Goal: Task Accomplishment & Management: Manage account settings

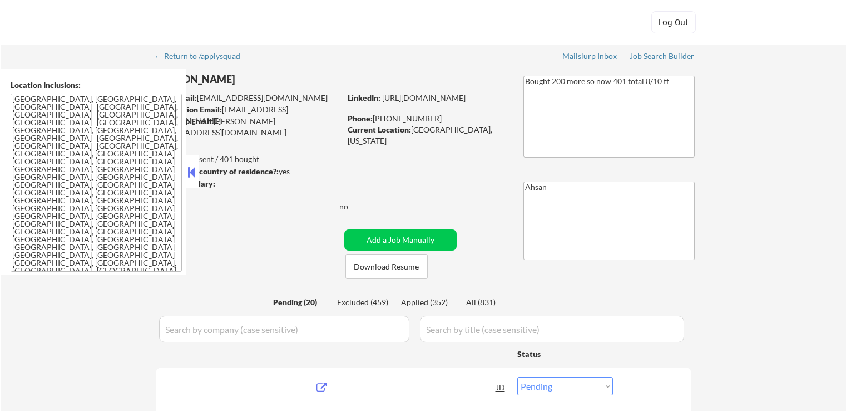
select select ""pending""
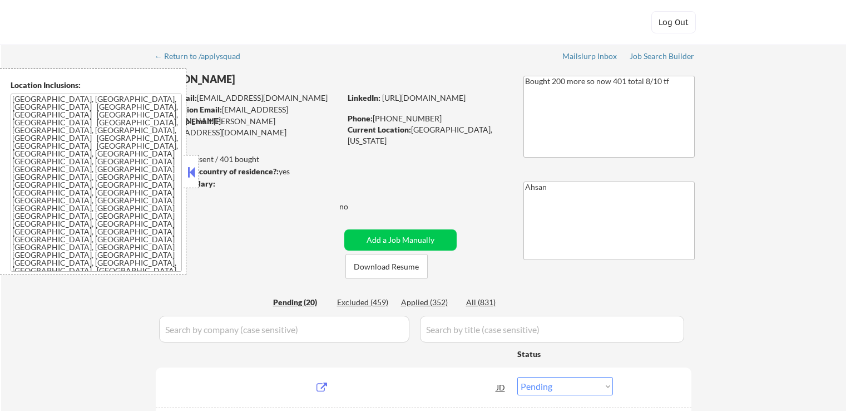
select select ""pending""
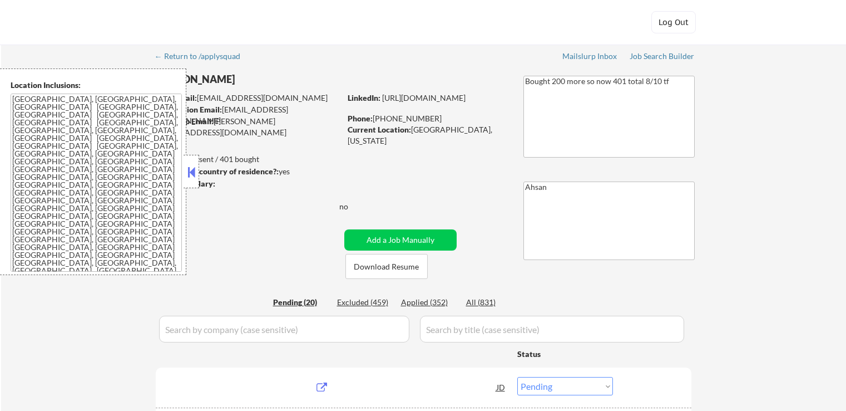
select select ""pending""
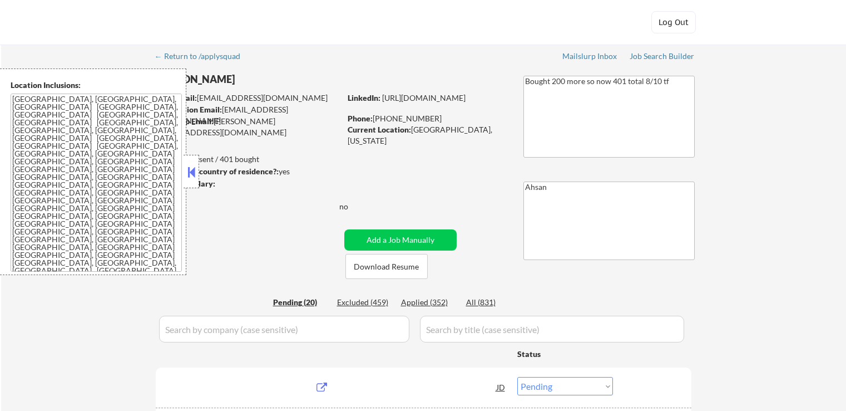
select select ""pending""
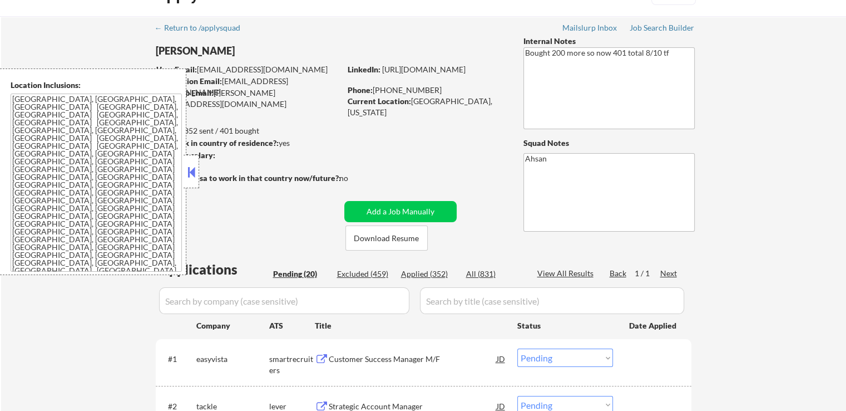
scroll to position [56, 0]
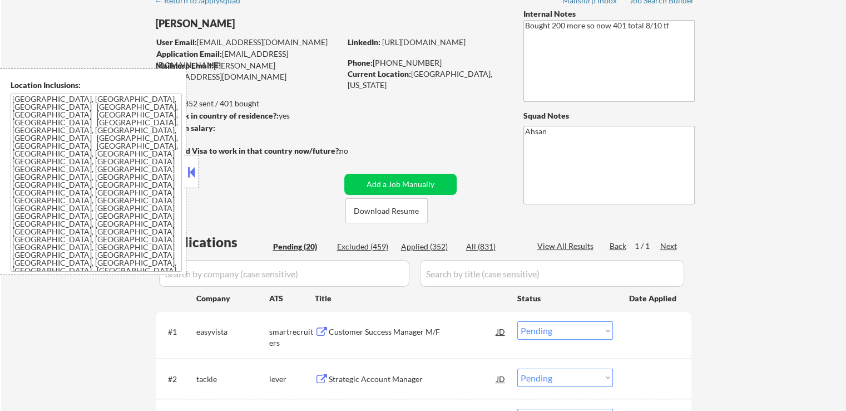
click at [187, 172] on button at bounding box center [191, 172] width 12 height 17
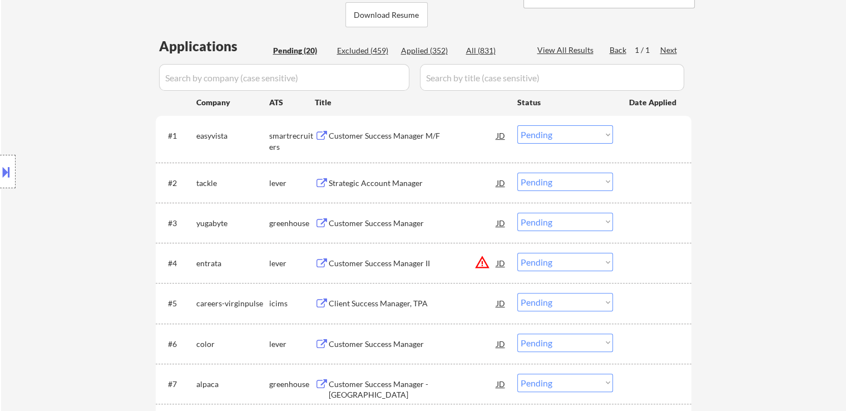
scroll to position [278, 0]
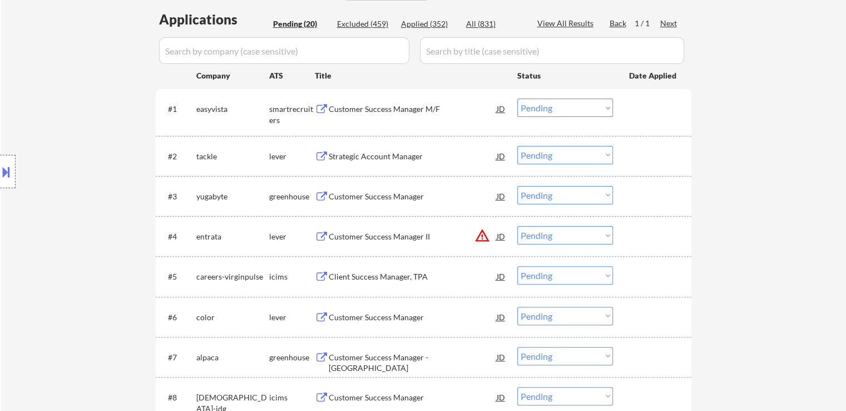
click at [376, 115] on div "Customer Success Manager M/F" at bounding box center [413, 108] width 168 height 20
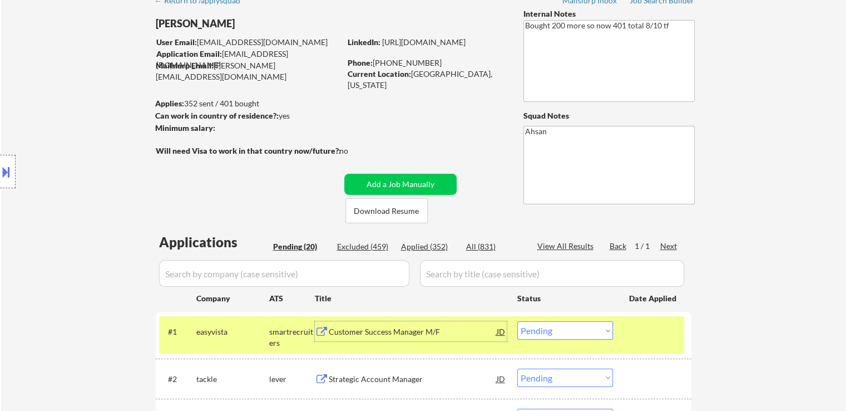
scroll to position [111, 0]
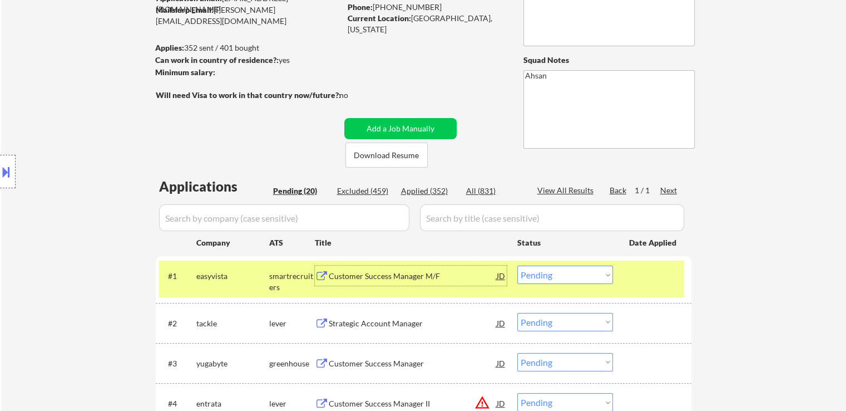
click at [359, 277] on div "Customer Success Manager M/F" at bounding box center [413, 275] width 168 height 11
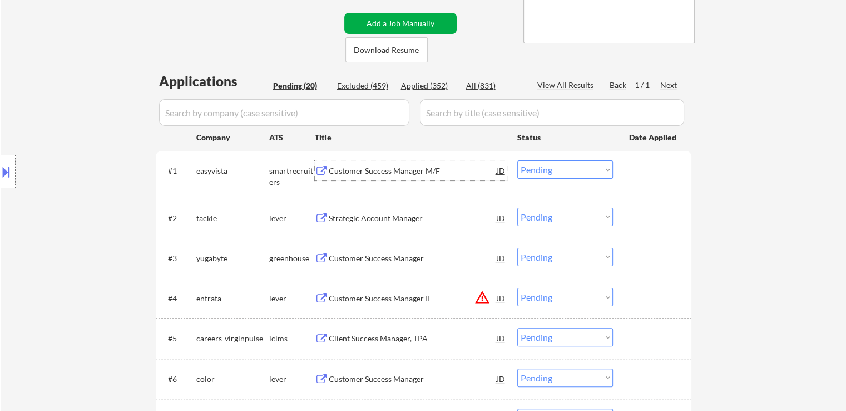
scroll to position [223, 0]
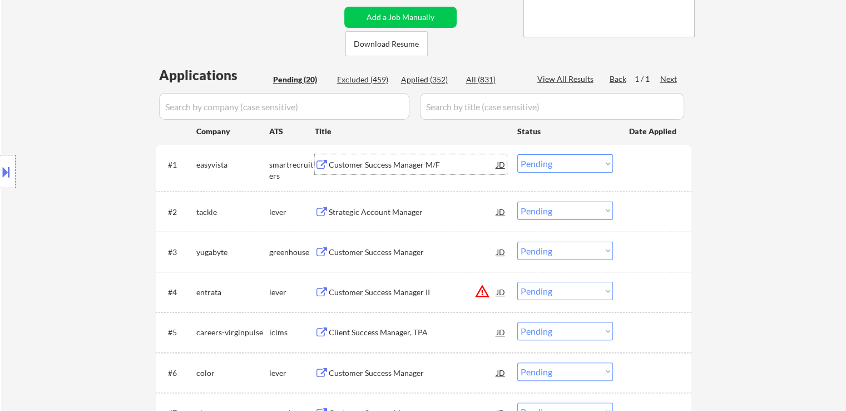
click at [554, 163] on select "Choose an option... Pending Applied Excluded (Questions) Excluded (Expired) Exc…" at bounding box center [565, 163] width 96 height 18
click at [517, 154] on select "Choose an option... Pending Applied Excluded (Questions) Excluded (Expired) Exc…" at bounding box center [565, 163] width 96 height 18
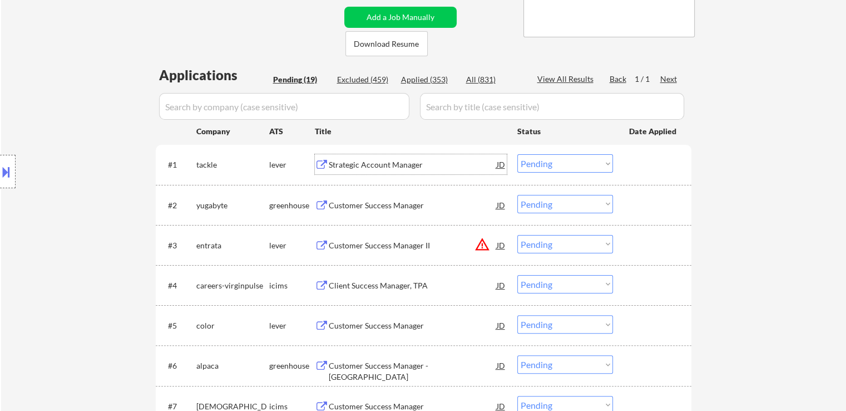
click at [398, 162] on div "Strategic Account Manager" at bounding box center [413, 164] width 168 height 11
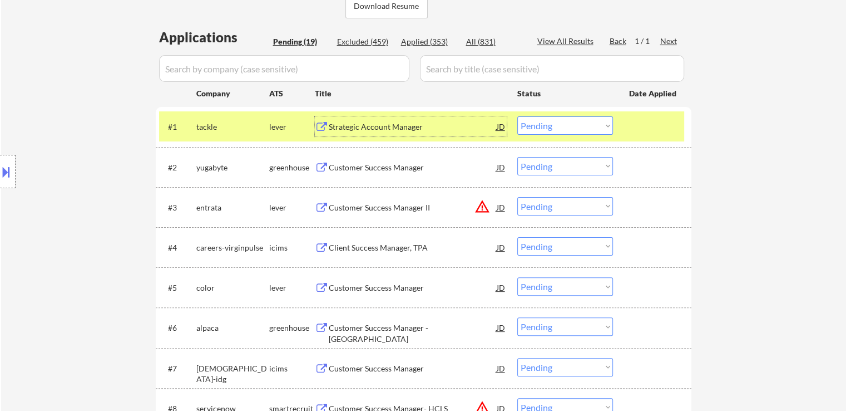
scroll to position [334, 0]
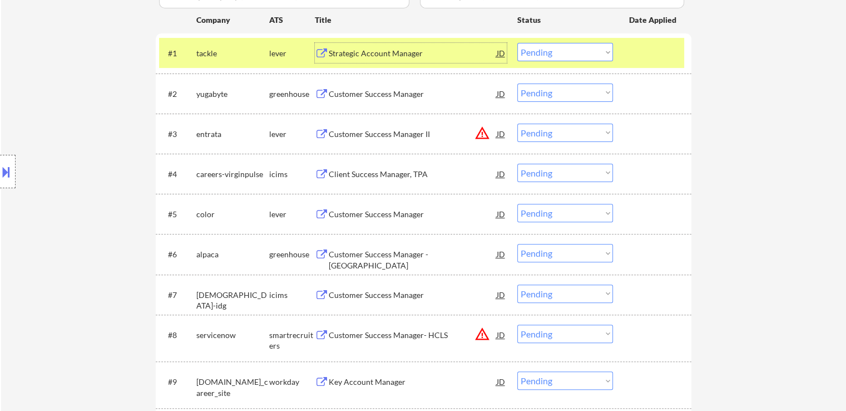
click at [559, 51] on select "Choose an option... Pending Applied Excluded (Questions) Excluded (Expired) Exc…" at bounding box center [565, 52] width 96 height 18
click at [517, 43] on select "Choose an option... Pending Applied Excluded (Questions) Excluded (Expired) Exc…" at bounding box center [565, 52] width 96 height 18
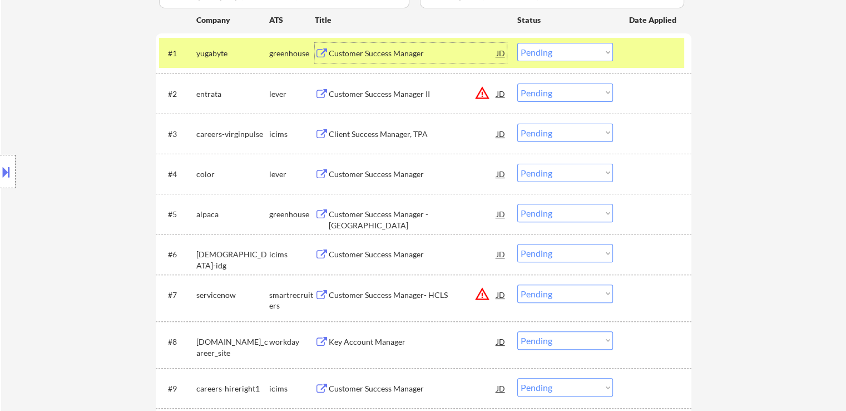
click at [379, 53] on div "Customer Success Manager" at bounding box center [413, 53] width 168 height 11
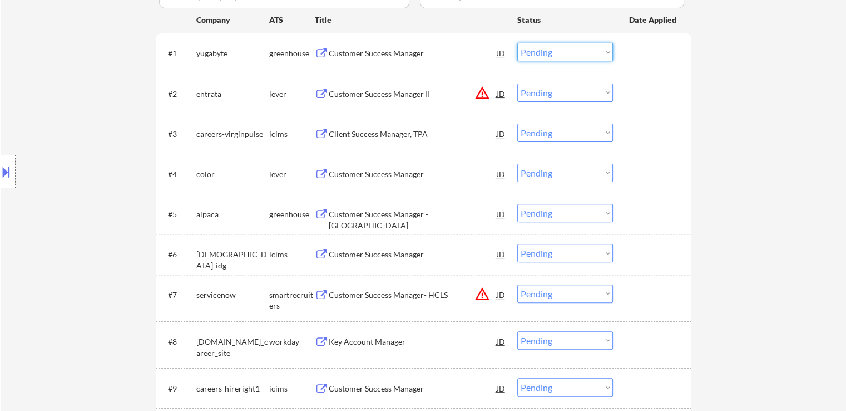
click at [554, 57] on select "Choose an option... Pending Applied Excluded (Questions) Excluded (Expired) Exc…" at bounding box center [565, 52] width 96 height 18
click at [517, 43] on select "Choose an option... Pending Applied Excluded (Questions) Excluded (Expired) Exc…" at bounding box center [565, 52] width 96 height 18
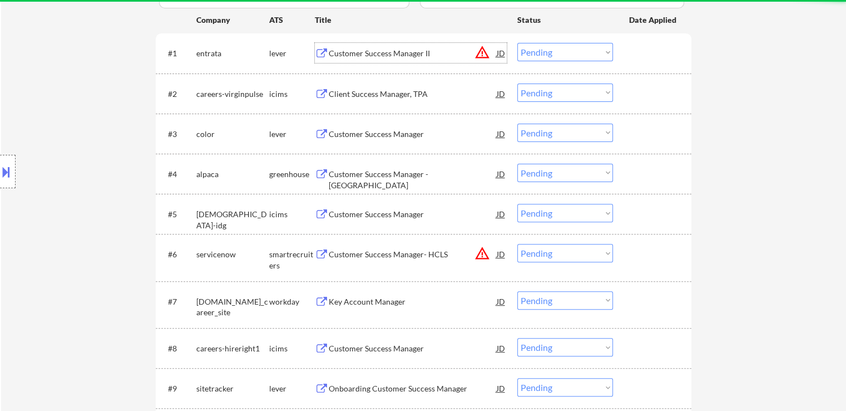
click at [423, 47] on div "Customer Success Manager II" at bounding box center [413, 53] width 168 height 20
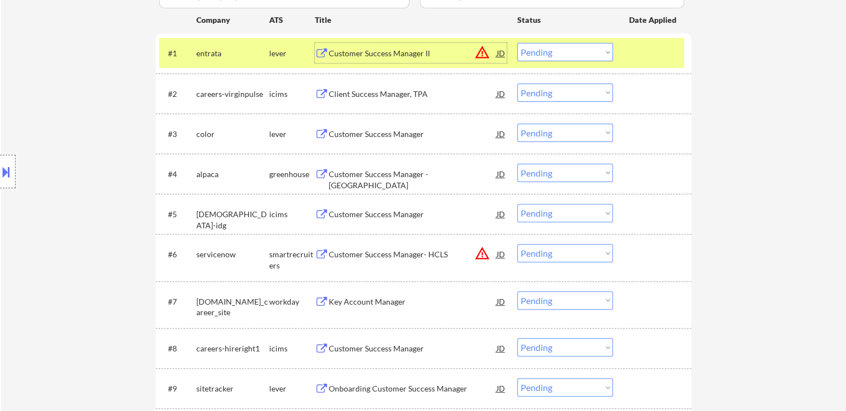
click at [540, 52] on select "Choose an option... Pending Applied Excluded (Questions) Excluded (Expired) Exc…" at bounding box center [565, 52] width 96 height 18
click at [517, 43] on select "Choose an option... Pending Applied Excluded (Questions) Excluded (Expired) Exc…" at bounding box center [565, 52] width 96 height 18
select select ""pending""
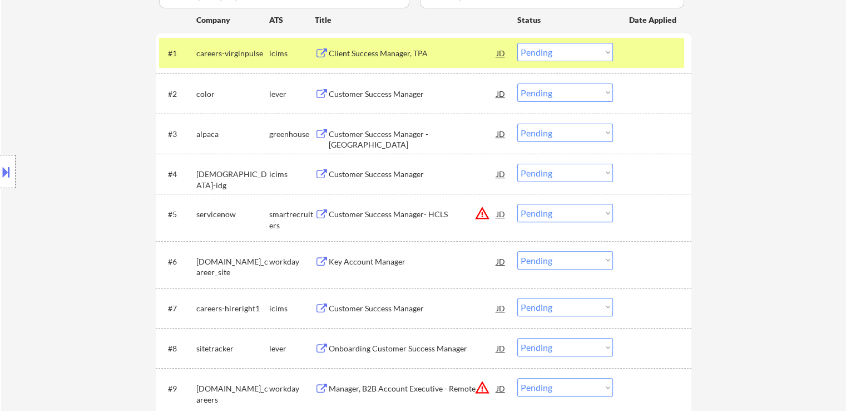
click at [398, 94] on div "Customer Success Manager" at bounding box center [413, 93] width 168 height 11
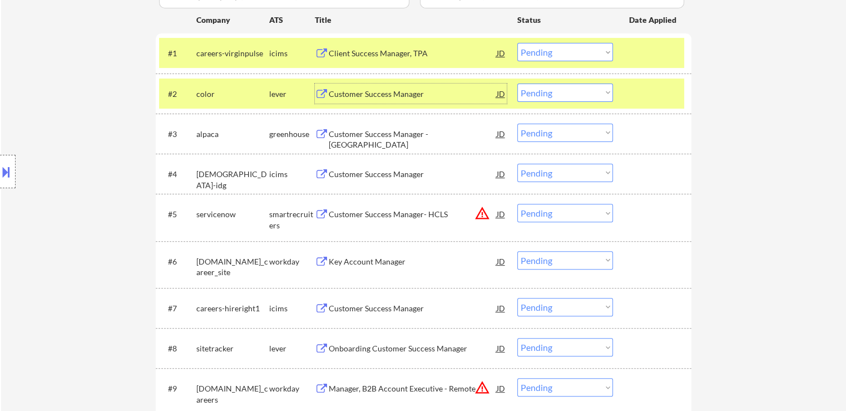
click at [541, 91] on select "Choose an option... Pending Applied Excluded (Questions) Excluded (Expired) Exc…" at bounding box center [565, 92] width 96 height 18
click at [517, 83] on select "Choose an option... Pending Applied Excluded (Questions) Excluded (Expired) Exc…" at bounding box center [565, 92] width 96 height 18
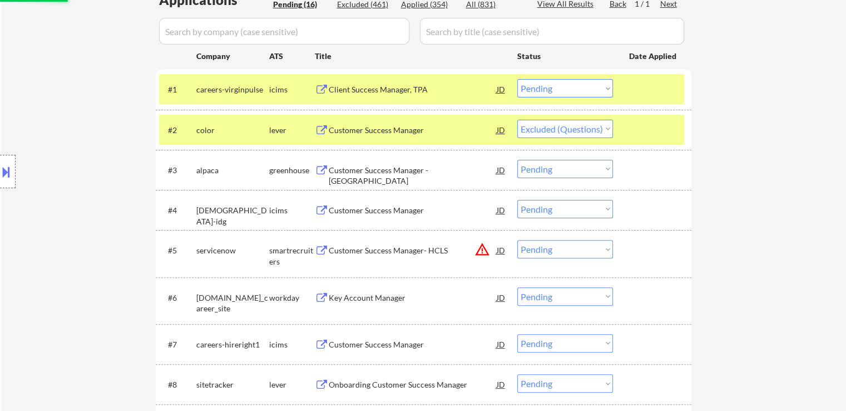
scroll to position [278, 0]
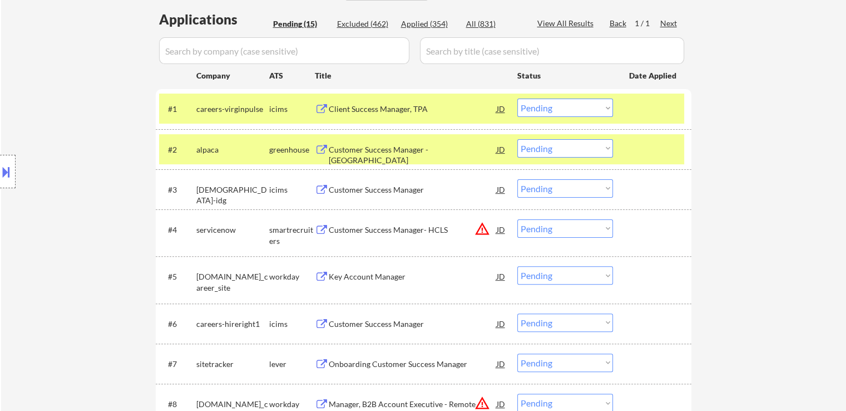
click at [389, 154] on div "Customer Success Manager - [GEOGRAPHIC_DATA]" at bounding box center [413, 155] width 168 height 22
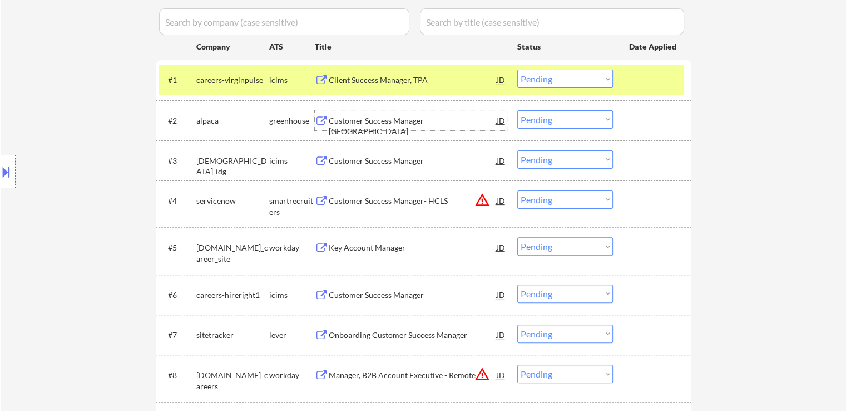
scroll to position [334, 0]
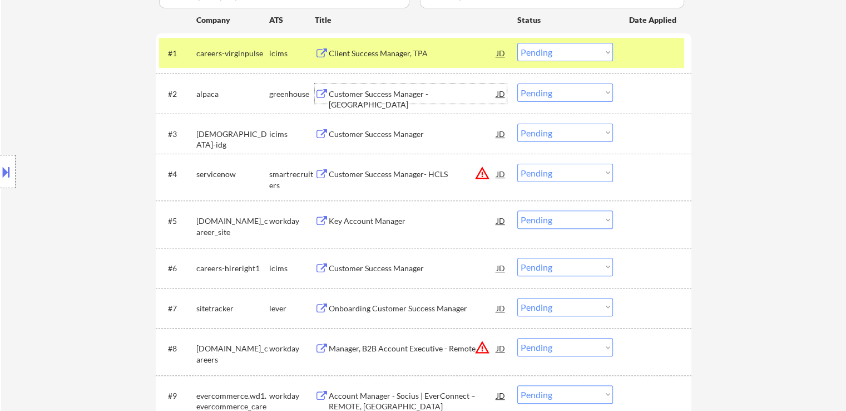
click at [552, 87] on select "Choose an option... Pending Applied Excluded (Questions) Excluded (Expired) Exc…" at bounding box center [565, 92] width 96 height 18
click at [517, 83] on select "Choose an option... Pending Applied Excluded (Questions) Excluded (Expired) Exc…" at bounding box center [565, 92] width 96 height 18
click at [341, 169] on div "Customer Success Manager- HCLS" at bounding box center [413, 174] width 168 height 11
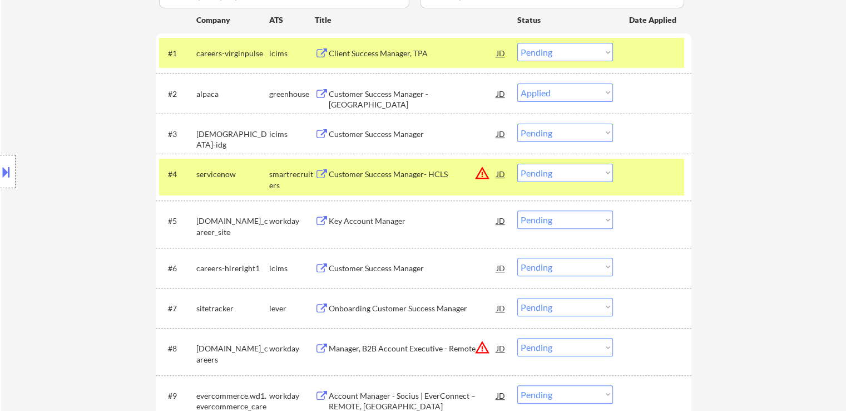
select select ""pending""
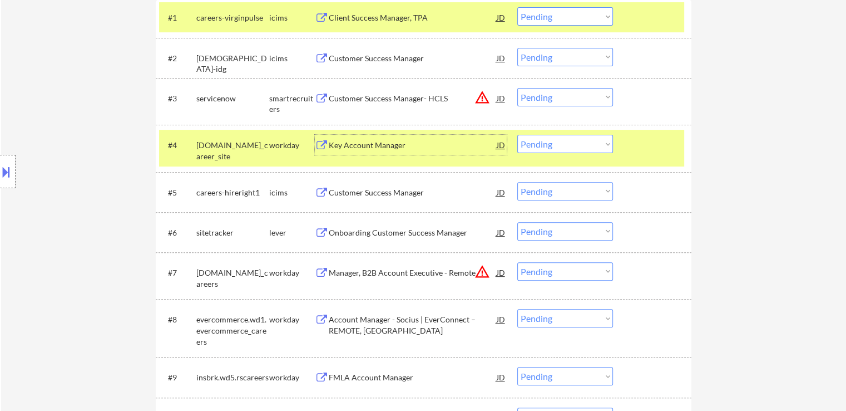
scroll to position [389, 0]
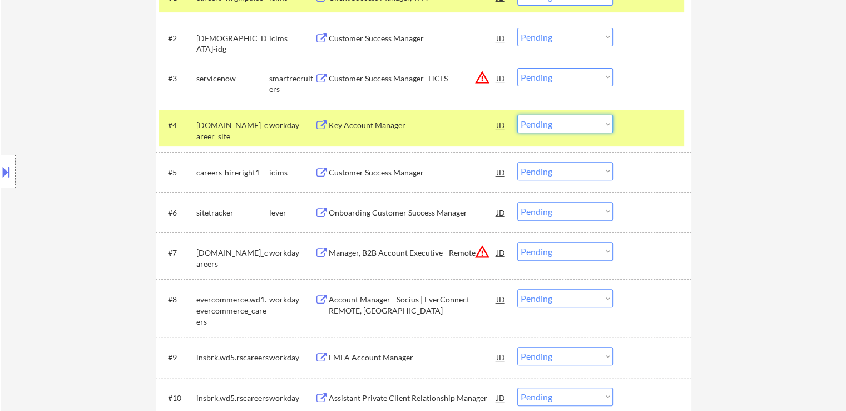
click at [542, 125] on select "Choose an option... Pending Applied Excluded (Questions) Excluded (Expired) Exc…" at bounding box center [565, 124] width 96 height 18
click at [517, 115] on select "Choose an option... Pending Applied Excluded (Questions) Excluded (Expired) Exc…" at bounding box center [565, 124] width 96 height 18
select select ""pending""
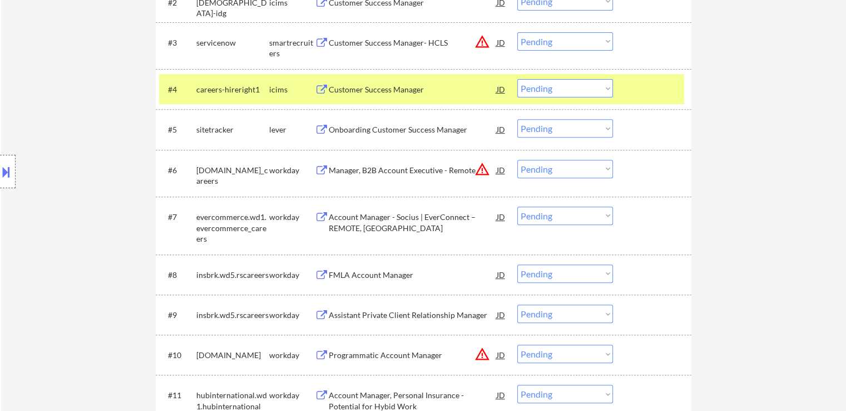
scroll to position [445, 0]
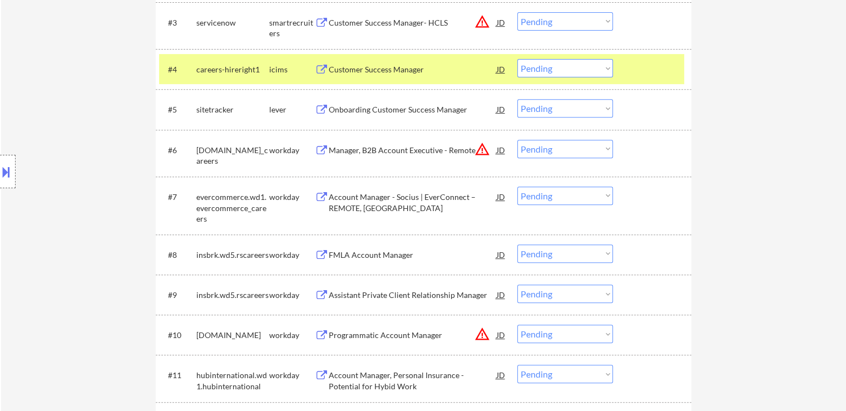
click at [361, 111] on div "Onboarding Customer Success Manager" at bounding box center [413, 109] width 168 height 11
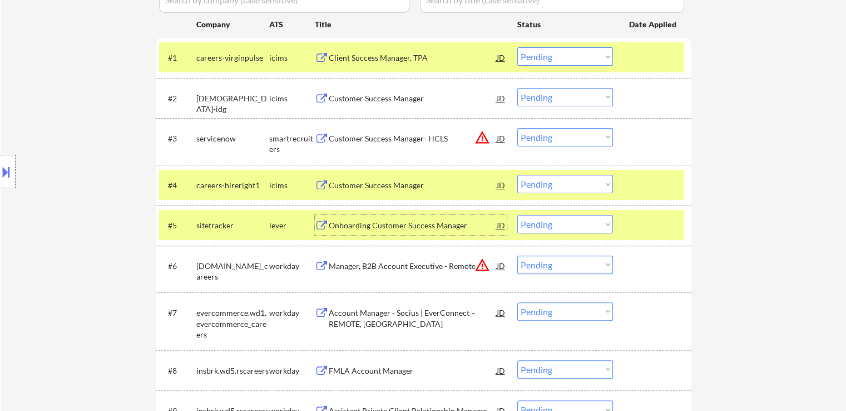
scroll to position [389, 0]
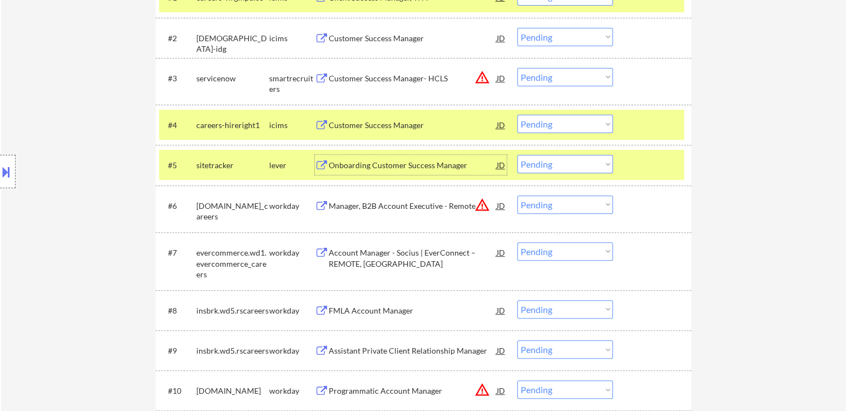
click at [534, 164] on select "Choose an option... Pending Applied Excluded (Questions) Excluded (Expired) Exc…" at bounding box center [565, 164] width 96 height 18
click at [517, 155] on select "Choose an option... Pending Applied Excluded (Questions) Excluded (Expired) Exc…" at bounding box center [565, 164] width 96 height 18
select select ""pending""
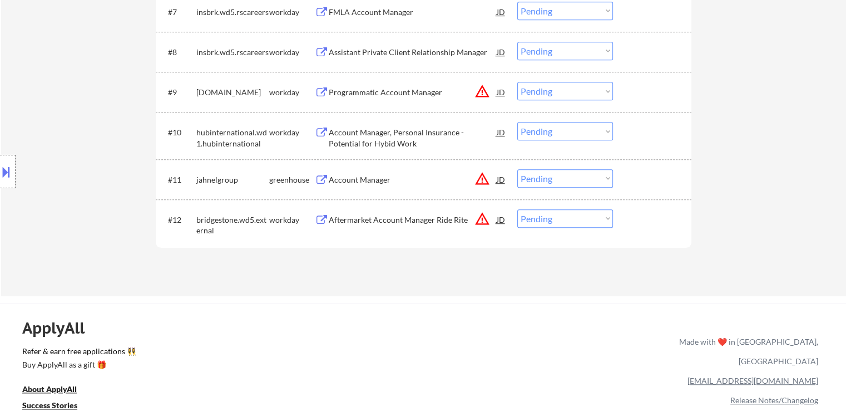
scroll to position [668, 0]
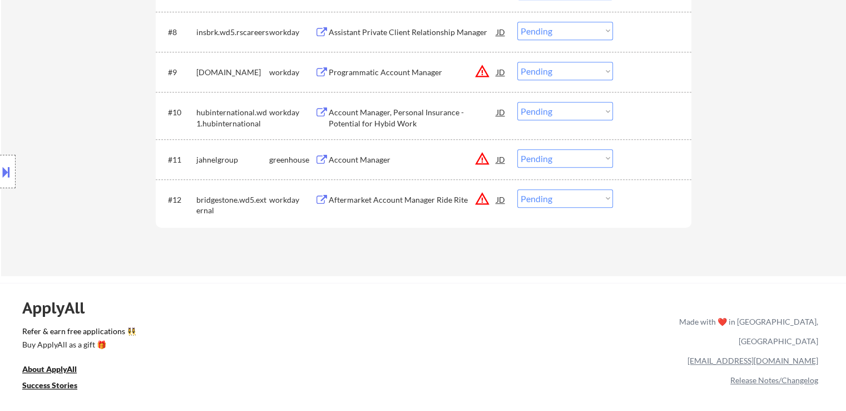
click at [368, 155] on div "Account Manager" at bounding box center [413, 159] width 168 height 11
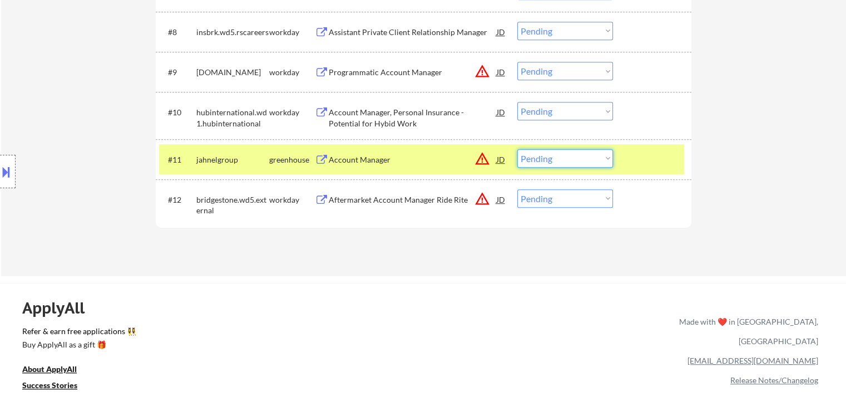
click at [547, 164] on select "Choose an option... Pending Applied Excluded (Questions) Excluded (Expired) Exc…" at bounding box center [565, 158] width 96 height 18
click at [517, 149] on select "Choose an option... Pending Applied Excluded (Questions) Excluded (Expired) Exc…" at bounding box center [565, 158] width 96 height 18
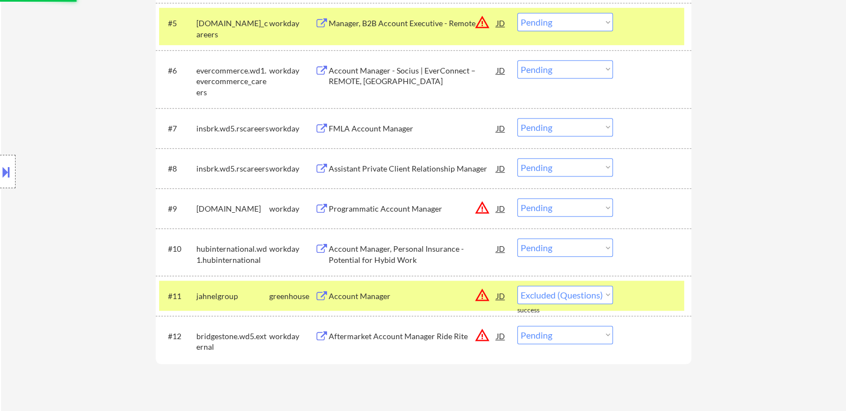
select select ""pending""
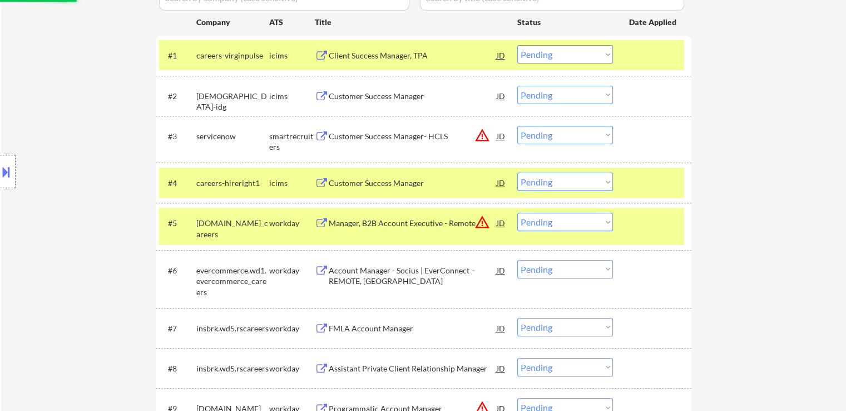
scroll to position [278, 0]
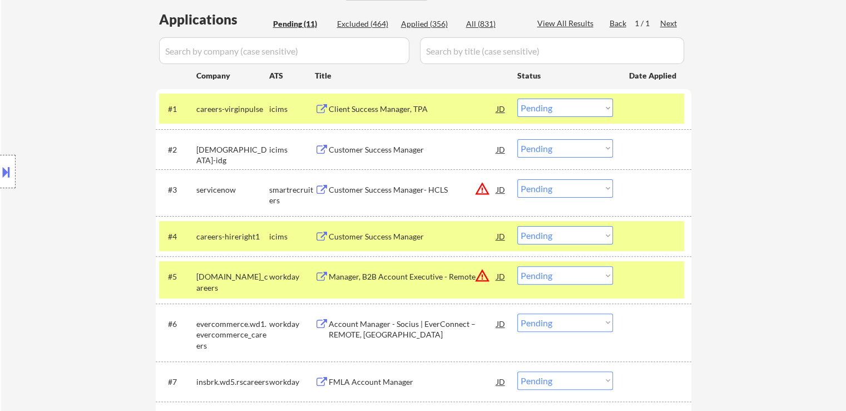
click at [362, 195] on div "Customer Success Manager- HCLS" at bounding box center [413, 189] width 168 height 20
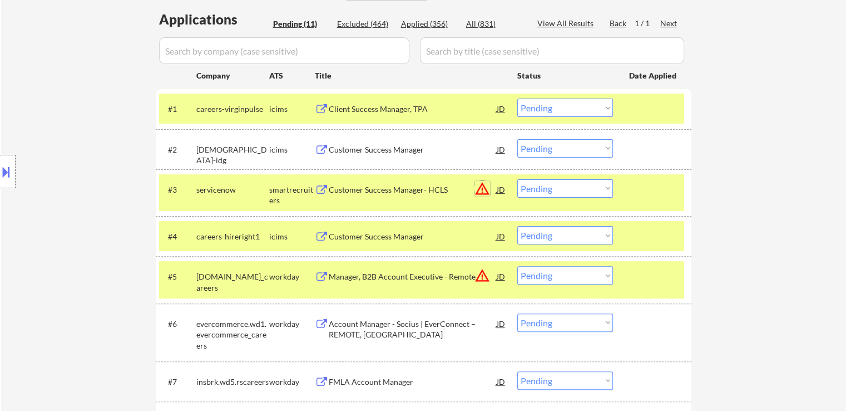
click at [483, 187] on button "warning_amber" at bounding box center [483, 189] width 16 height 16
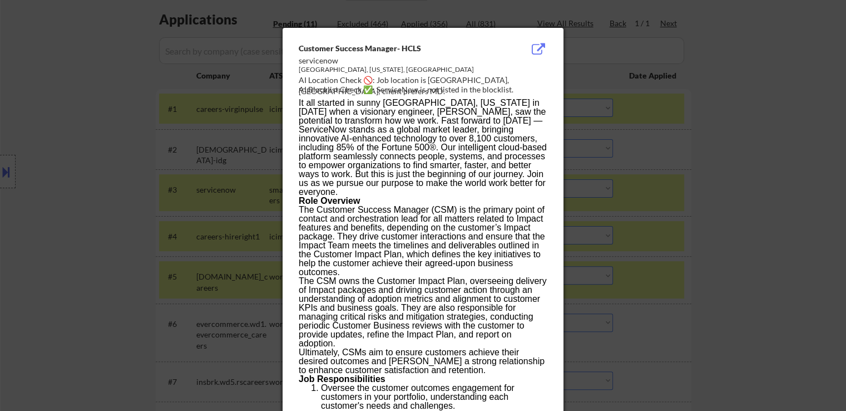
click at [103, 150] on div at bounding box center [423, 205] width 846 height 411
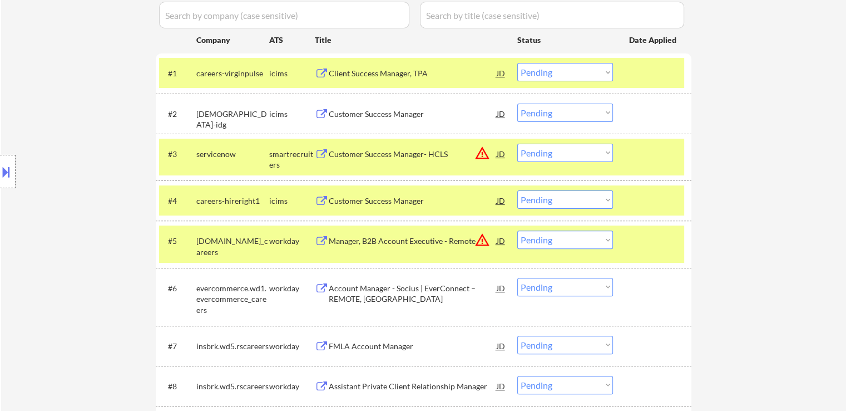
scroll to position [334, 0]
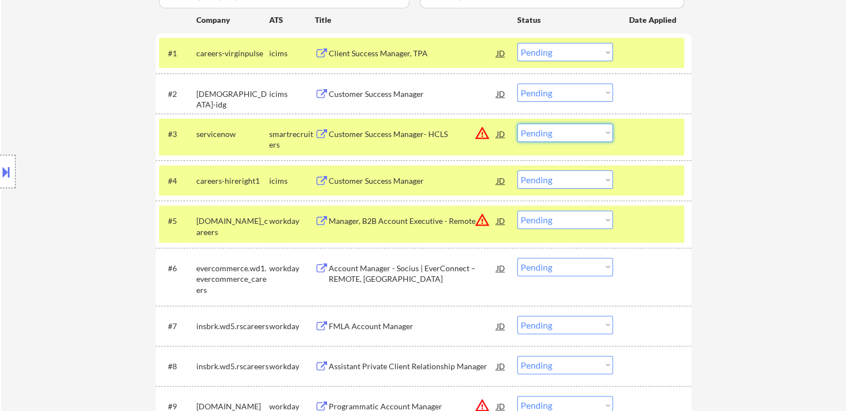
click at [581, 136] on select "Choose an option... Pending Applied Excluded (Questions) Excluded (Expired) Exc…" at bounding box center [565, 133] width 96 height 18
click at [517, 124] on select "Choose an option... Pending Applied Excluded (Questions) Excluded (Expired) Exc…" at bounding box center [565, 133] width 96 height 18
select select ""pending""
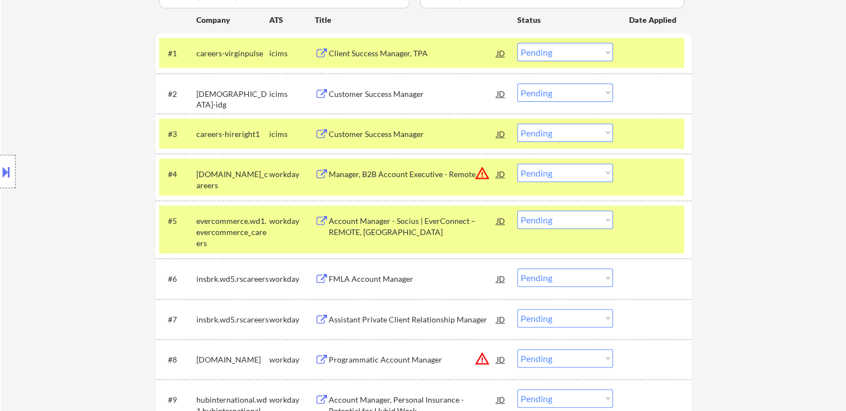
click at [381, 174] on div "Manager, B2B Account Executive - Remote" at bounding box center [413, 174] width 168 height 11
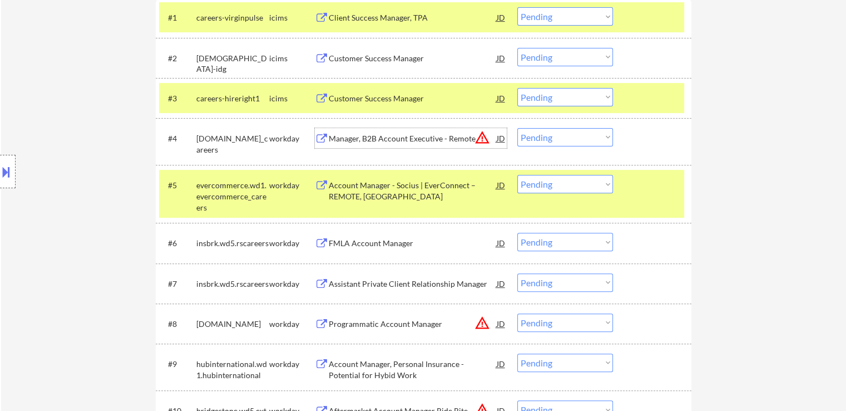
scroll to position [389, 0]
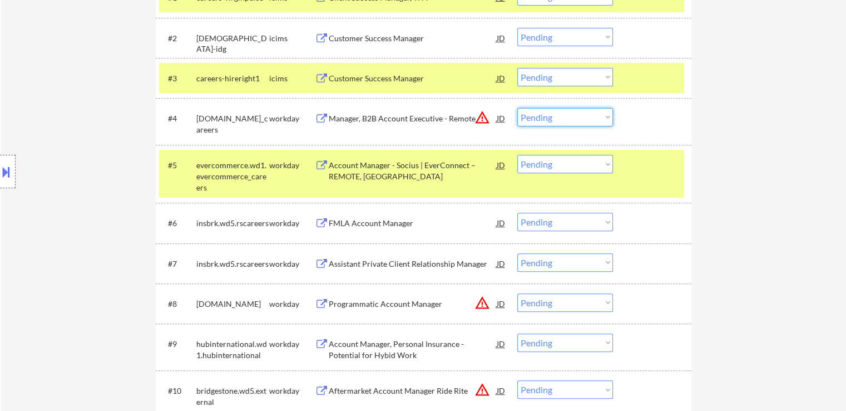
click at [557, 112] on select "Choose an option... Pending Applied Excluded (Questions) Excluded (Expired) Exc…" at bounding box center [565, 117] width 96 height 18
click at [517, 108] on select "Choose an option... Pending Applied Excluded (Questions) Excluded (Expired) Exc…" at bounding box center [565, 117] width 96 height 18
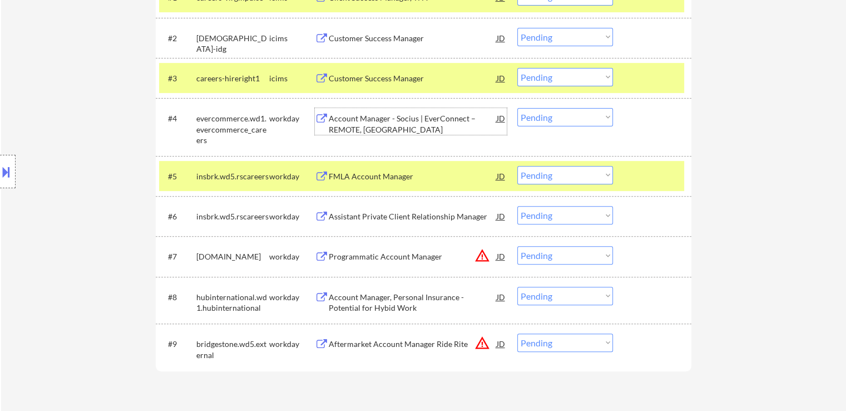
click at [374, 122] on div "Account Manager - Socius | EverConnect – REMOTE, [GEOGRAPHIC_DATA]" at bounding box center [413, 124] width 168 height 22
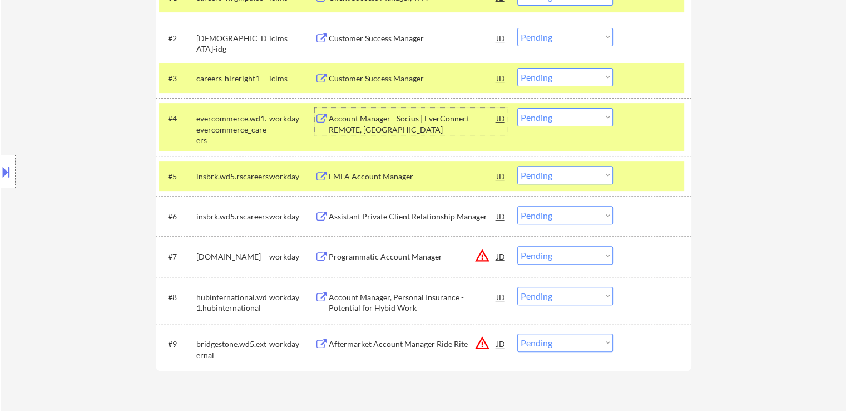
click at [544, 117] on select "Choose an option... Pending Applied Excluded (Questions) Excluded (Expired) Exc…" at bounding box center [565, 117] width 96 height 18
click at [517, 108] on select "Choose an option... Pending Applied Excluded (Questions) Excluded (Expired) Exc…" at bounding box center [565, 117] width 96 height 18
select select ""pending""
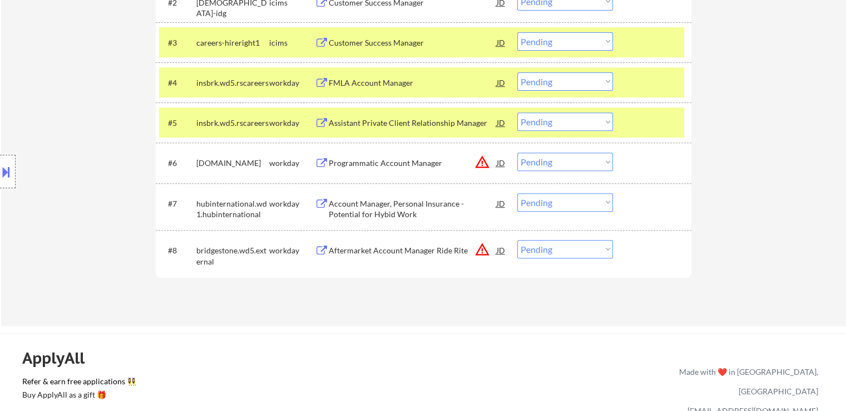
scroll to position [445, 0]
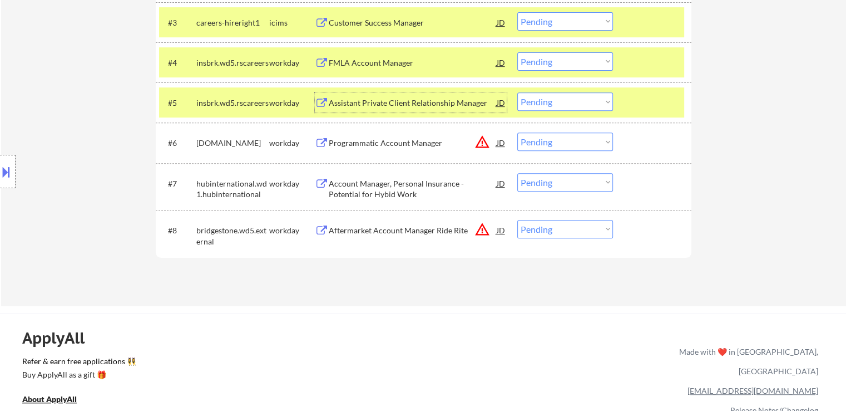
click at [393, 108] on div "Assistant Private Client Relationship Manager" at bounding box center [413, 102] width 168 height 20
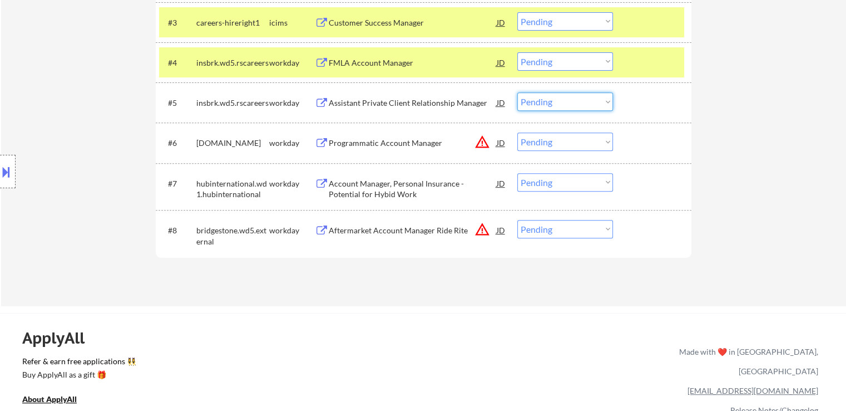
click at [545, 106] on select "Choose an option... Pending Applied Excluded (Questions) Excluded (Expired) Exc…" at bounding box center [565, 101] width 96 height 18
click at [517, 92] on select "Choose an option... Pending Applied Excluded (Questions) Excluded (Expired) Exc…" at bounding box center [565, 101] width 96 height 18
select select ""pending""
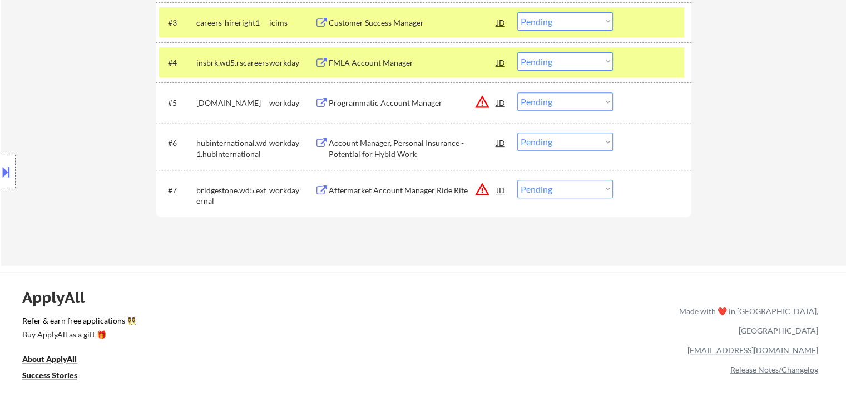
click at [398, 62] on div "FMLA Account Manager" at bounding box center [413, 62] width 168 height 11
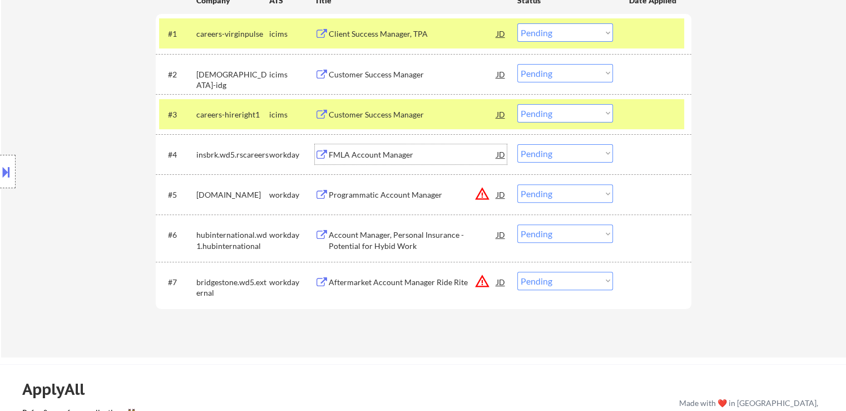
scroll to position [334, 0]
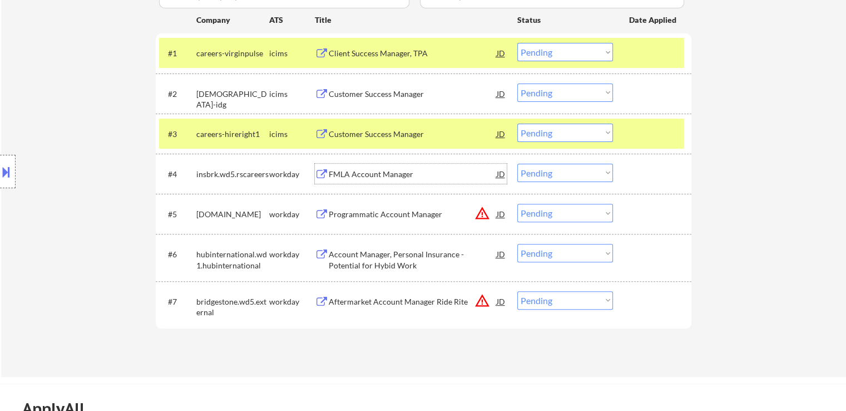
click at [348, 169] on div "FMLA Account Manager" at bounding box center [413, 174] width 168 height 11
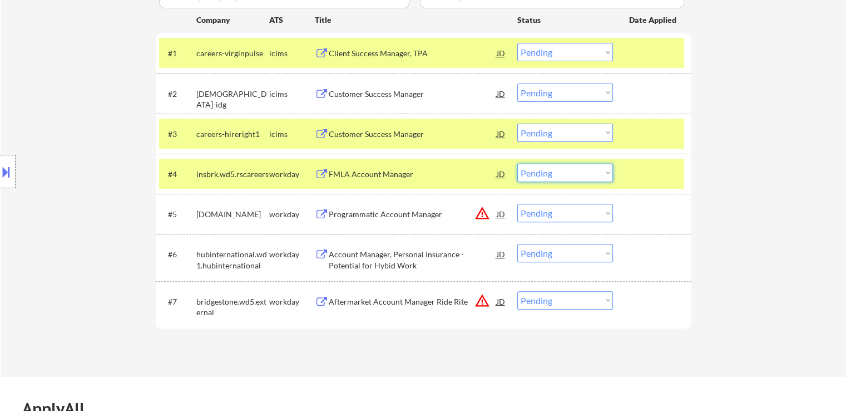
drag, startPoint x: 560, startPoint y: 170, endPoint x: 552, endPoint y: 180, distance: 13.0
click at [560, 170] on select "Choose an option... Pending Applied Excluded (Questions) Excluded (Expired) Exc…" at bounding box center [565, 173] width 96 height 18
click at [517, 164] on select "Choose an option... Pending Applied Excluded (Questions) Excluded (Expired) Exc…" at bounding box center [565, 173] width 96 height 18
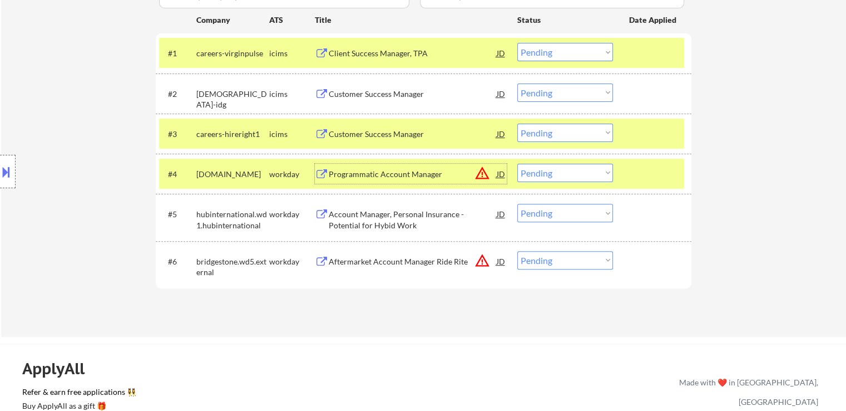
click at [404, 173] on div "Programmatic Account Manager" at bounding box center [413, 174] width 168 height 11
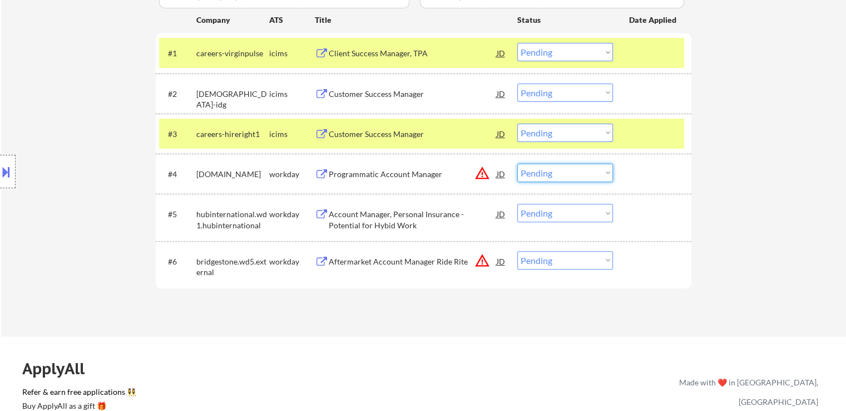
click at [569, 179] on select "Choose an option... Pending Applied Excluded (Questions) Excluded (Expired) Exc…" at bounding box center [565, 173] width 96 height 18
click at [517, 164] on select "Choose an option... Pending Applied Excluded (Questions) Excluded (Expired) Exc…" at bounding box center [565, 173] width 96 height 18
select select ""pending""
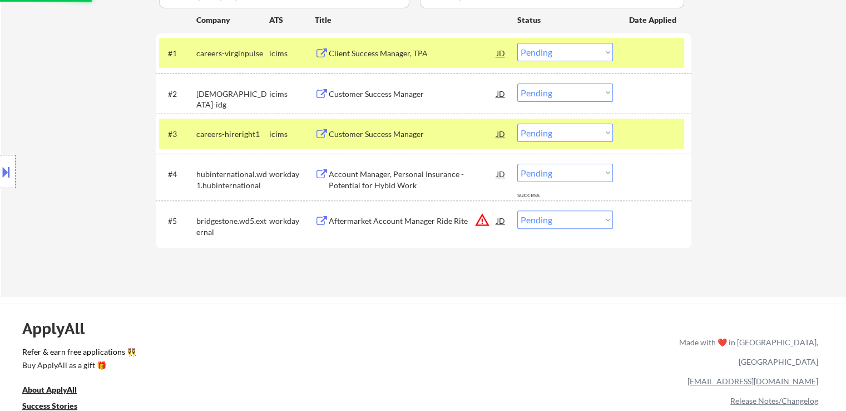
click at [417, 223] on div "Aftermarket Account Manager Ride Rite" at bounding box center [413, 220] width 168 height 11
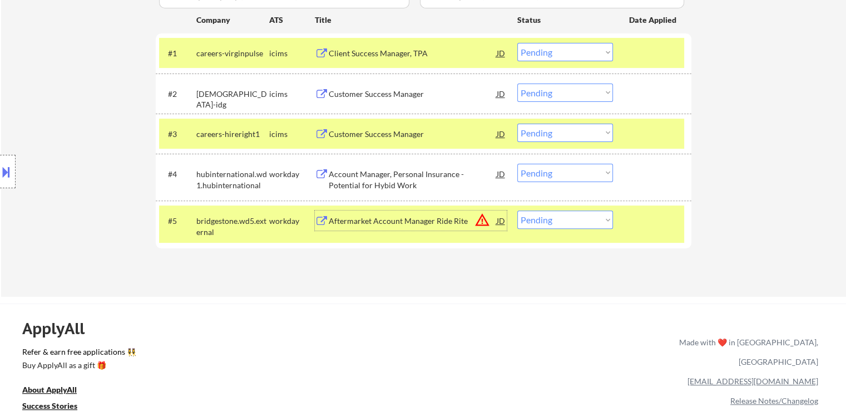
click at [553, 219] on select "Choose an option... Pending Applied Excluded (Questions) Excluded (Expired) Exc…" at bounding box center [565, 219] width 96 height 18
select select ""excluded__location_""
click at [517, 210] on select "Choose an option... Pending Applied Excluded (Questions) Excluded (Expired) Exc…" at bounding box center [565, 219] width 96 height 18
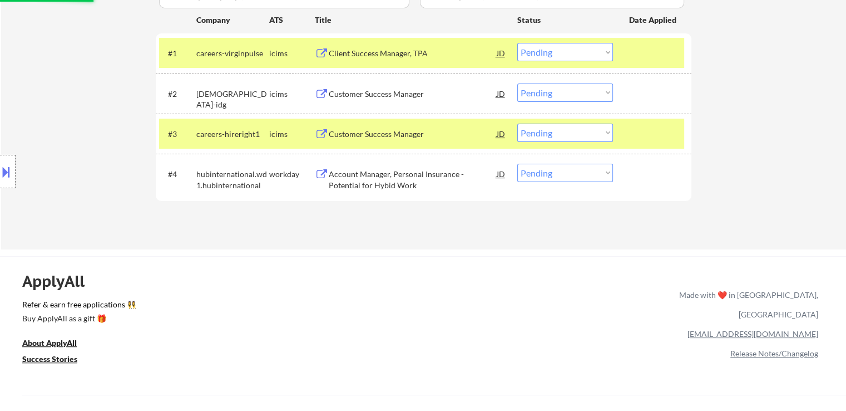
click at [371, 52] on div "Client Success Manager, TPA" at bounding box center [413, 53] width 168 height 11
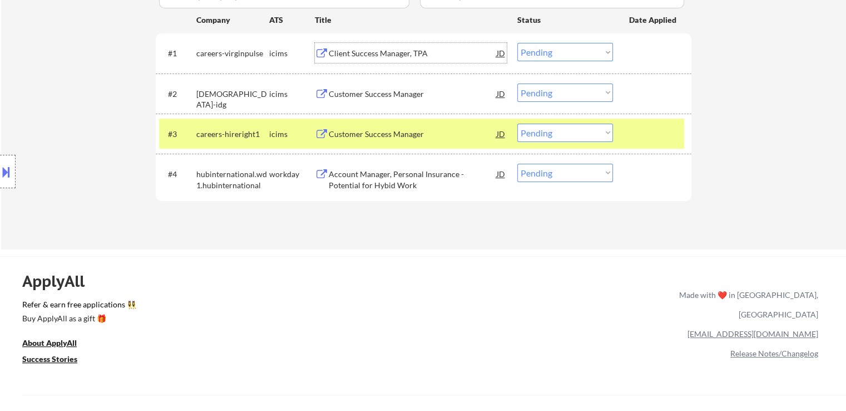
click at [368, 90] on div "Customer Success Manager" at bounding box center [413, 93] width 168 height 11
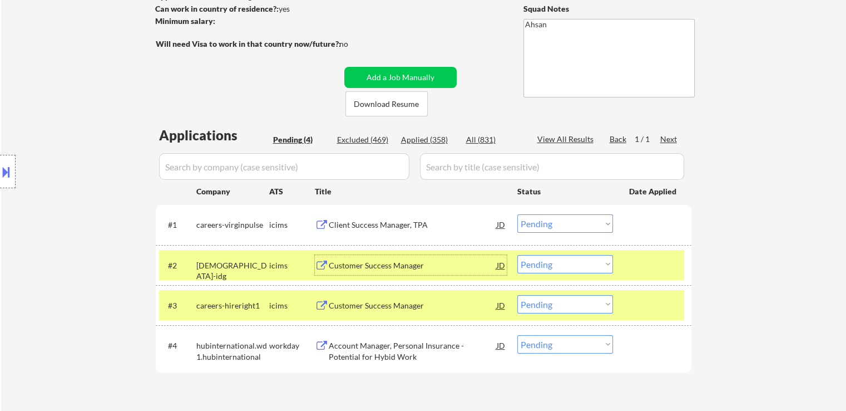
scroll to position [278, 0]
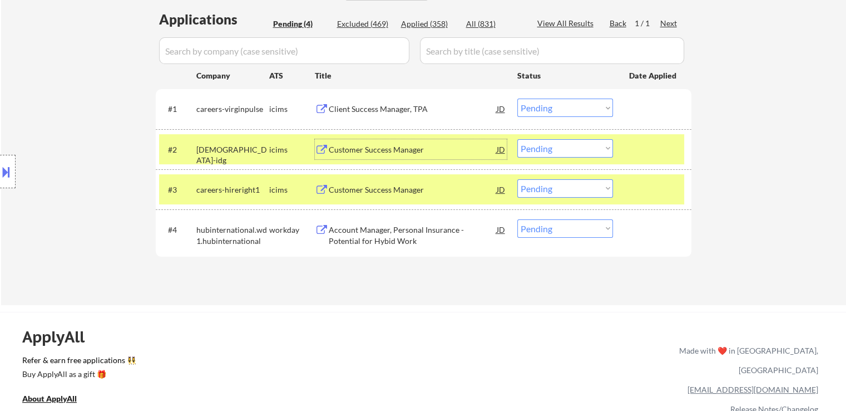
click at [403, 232] on div "Account Manager, Personal Insurance - Potential for Hybid Work" at bounding box center [413, 235] width 168 height 22
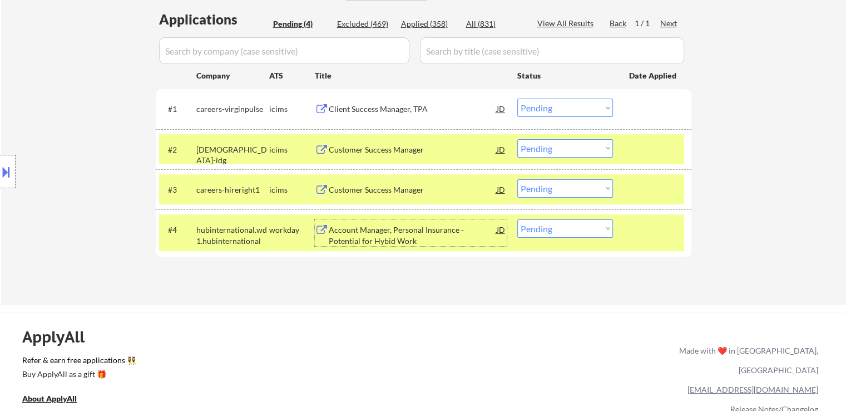
click at [566, 231] on select "Choose an option... Pending Applied Excluded (Questions) Excluded (Expired) Exc…" at bounding box center [565, 228] width 96 height 18
select select ""excluded__bad_match_""
click at [517, 219] on select "Choose an option... Pending Applied Excluded (Questions) Excluded (Expired) Exc…" at bounding box center [565, 228] width 96 height 18
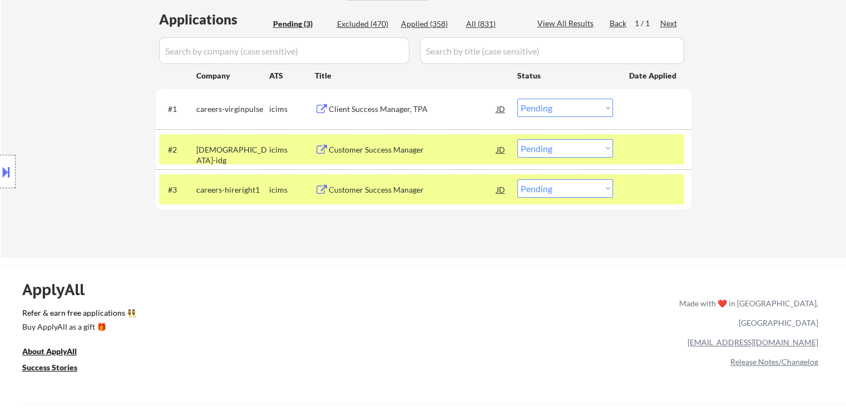
click at [375, 149] on div "Customer Success Manager" at bounding box center [413, 149] width 168 height 11
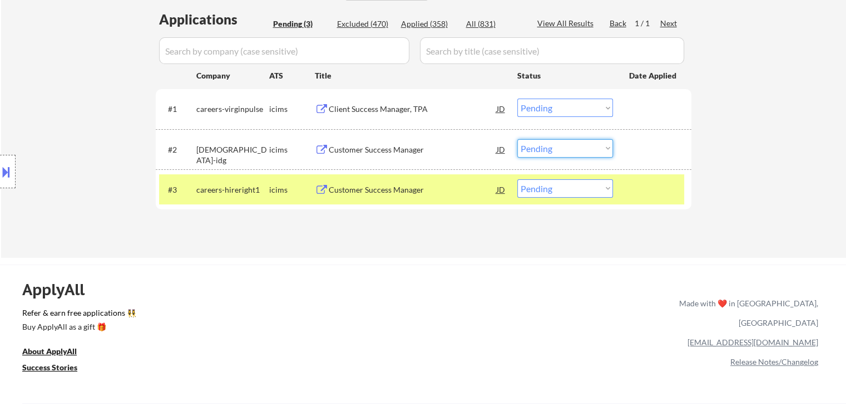
click at [539, 150] on select "Choose an option... Pending Applied Excluded (Questions) Excluded (Expired) Exc…" at bounding box center [565, 148] width 96 height 18
click at [517, 139] on select "Choose an option... Pending Applied Excluded (Questions) Excluded (Expired) Exc…" at bounding box center [565, 148] width 96 height 18
select select ""pending""
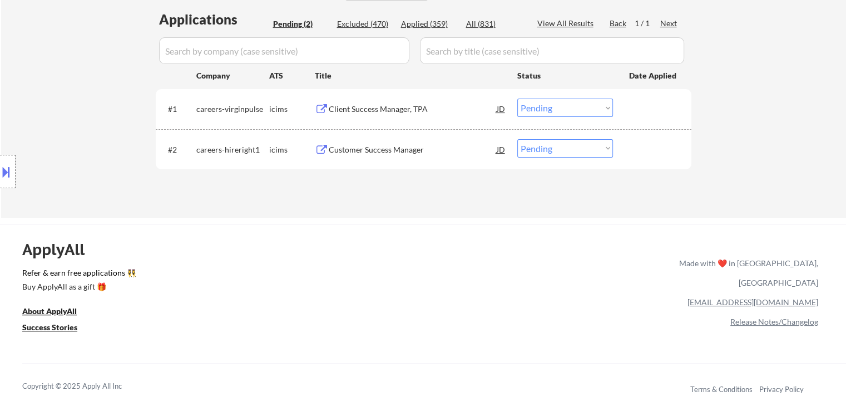
click at [537, 114] on select "Choose an option... Pending Applied Excluded (Questions) Excluded (Expired) Exc…" at bounding box center [565, 107] width 96 height 18
click at [517, 98] on select "Choose an option... Pending Applied Excluded (Questions) Excluded (Expired) Exc…" at bounding box center [565, 107] width 96 height 18
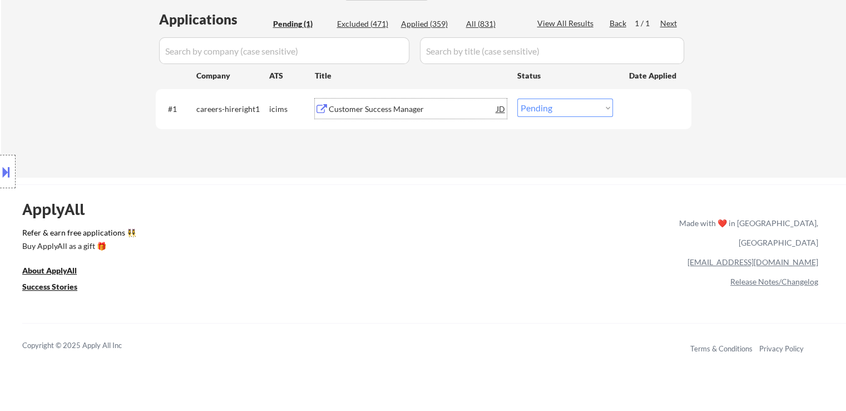
click at [376, 111] on div "Customer Success Manager" at bounding box center [413, 108] width 168 height 11
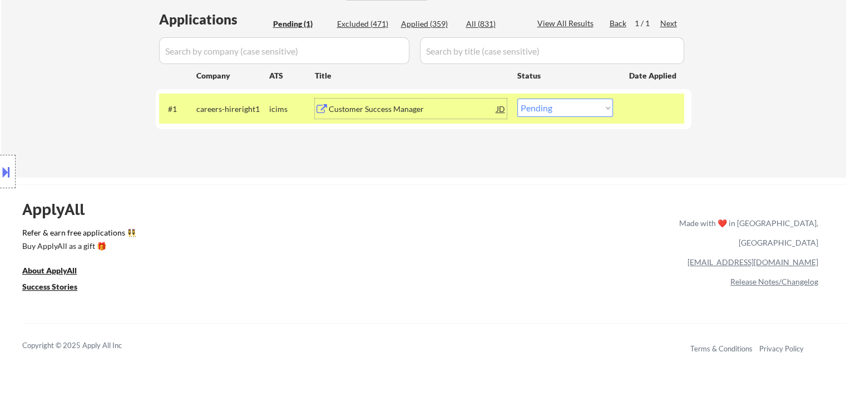
click at [556, 100] on select "Choose an option... Pending Applied Excluded (Questions) Excluded (Expired) Exc…" at bounding box center [565, 107] width 96 height 18
select select ""excluded__location_""
click at [517, 98] on select "Choose an option... Pending Applied Excluded (Questions) Excluded (Expired) Exc…" at bounding box center [565, 107] width 96 height 18
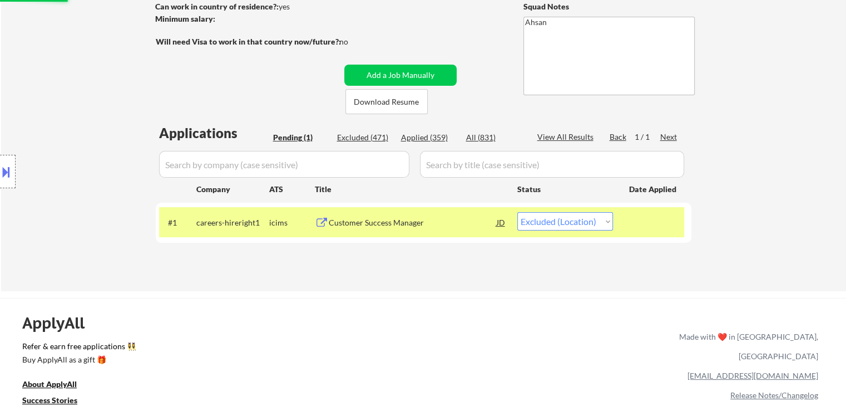
scroll to position [111, 0]
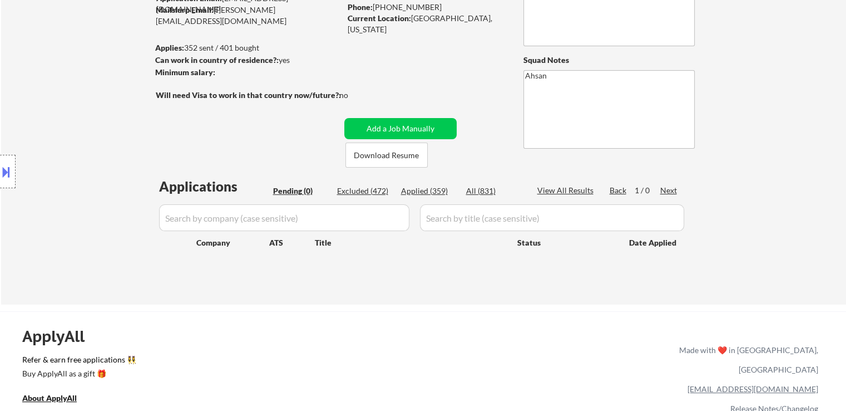
click at [415, 190] on div "Applied (359)" at bounding box center [429, 190] width 56 height 11
select select ""applied""
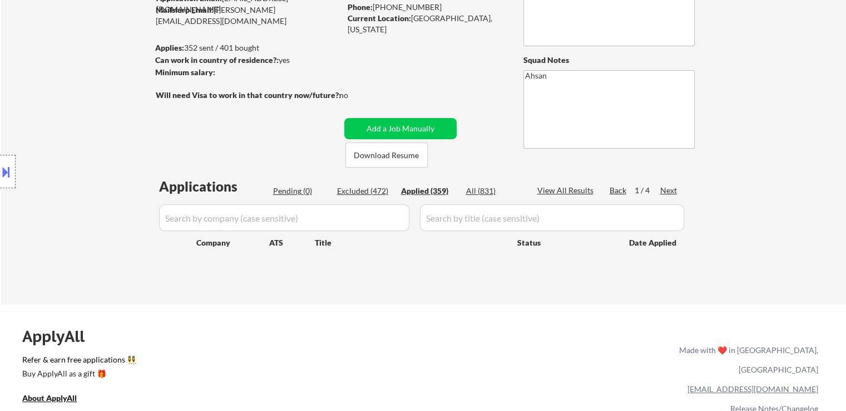
select select ""applied""
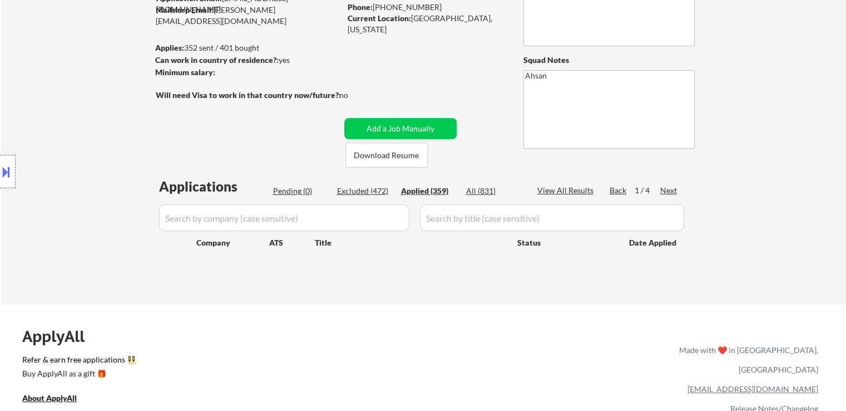
select select ""applied""
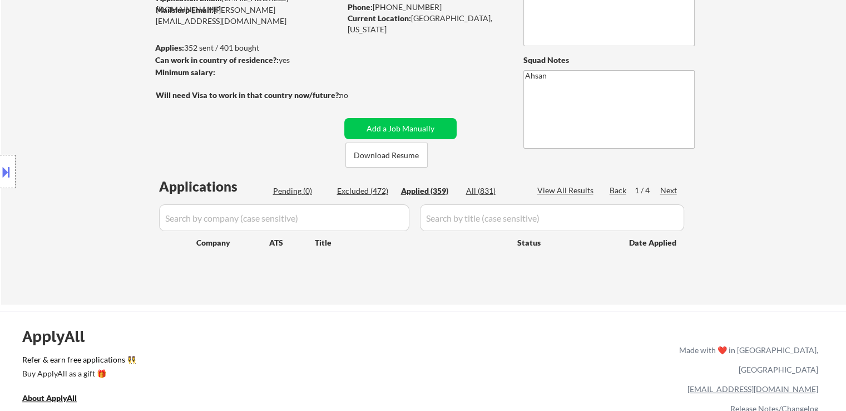
select select ""applied""
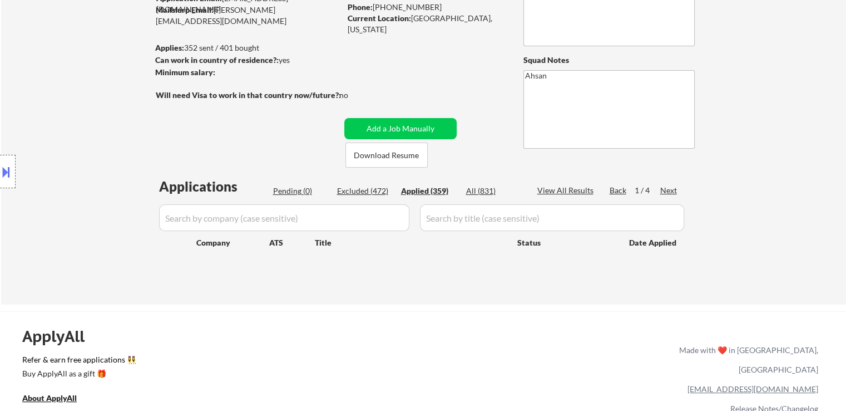
select select ""applied""
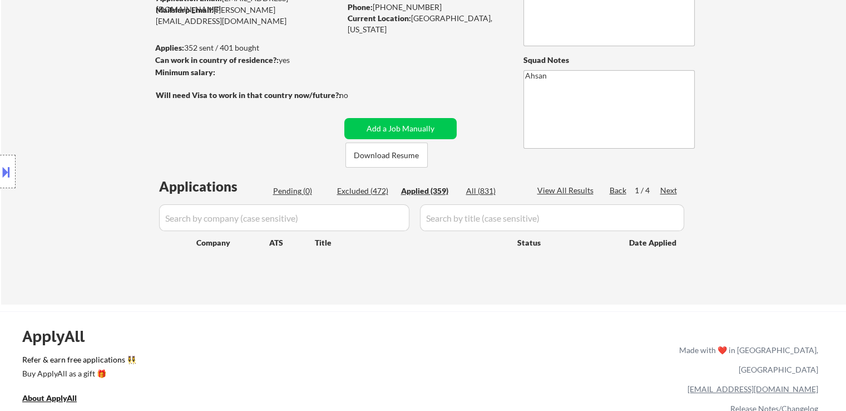
select select ""applied""
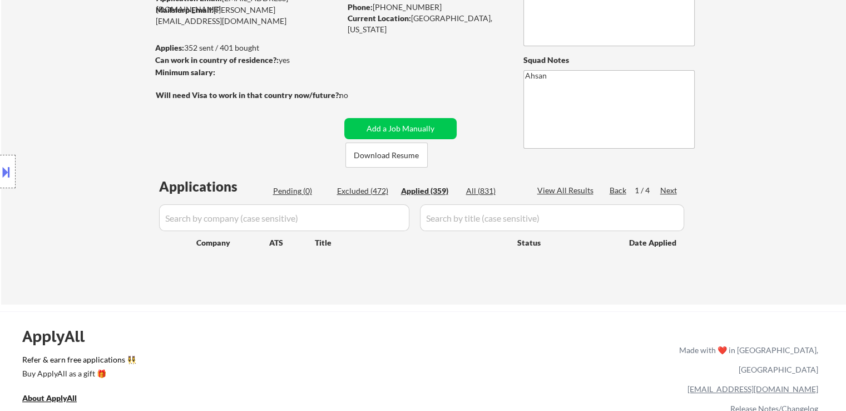
select select ""applied""
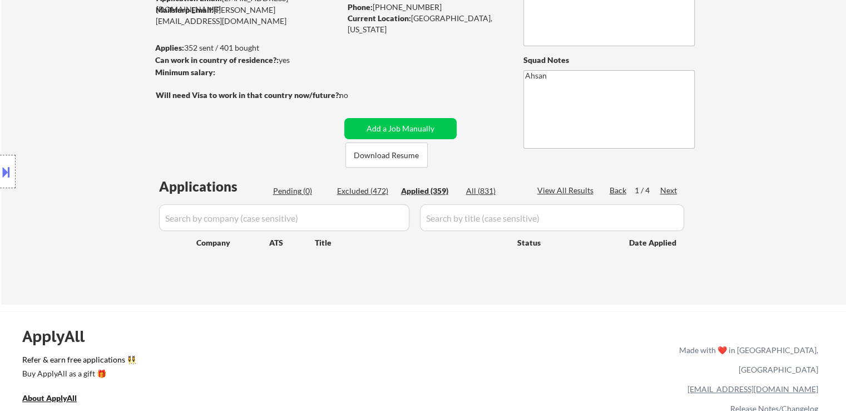
select select ""applied""
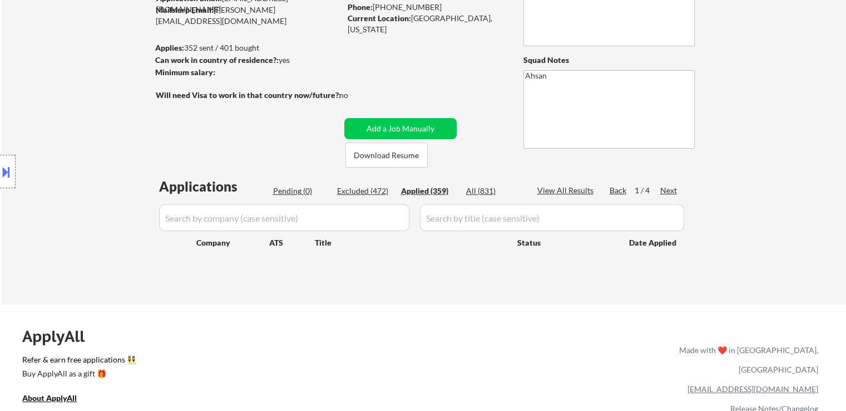
select select ""applied""
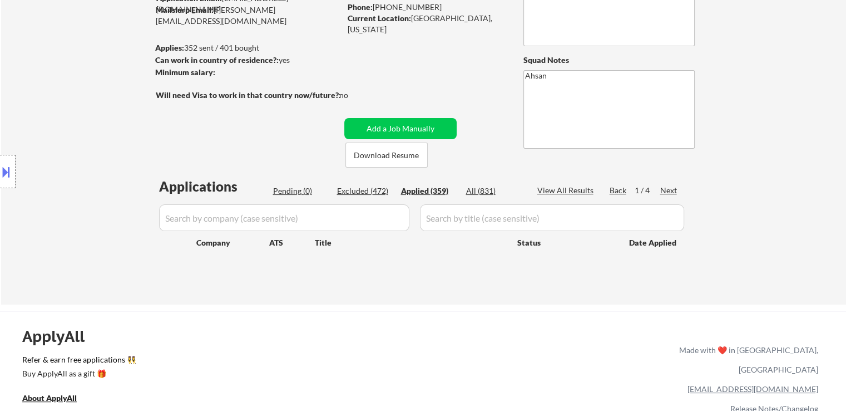
select select ""applied""
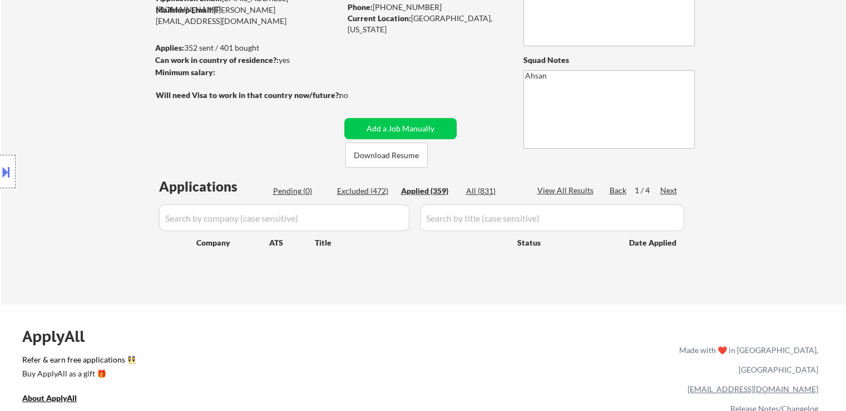
select select ""applied""
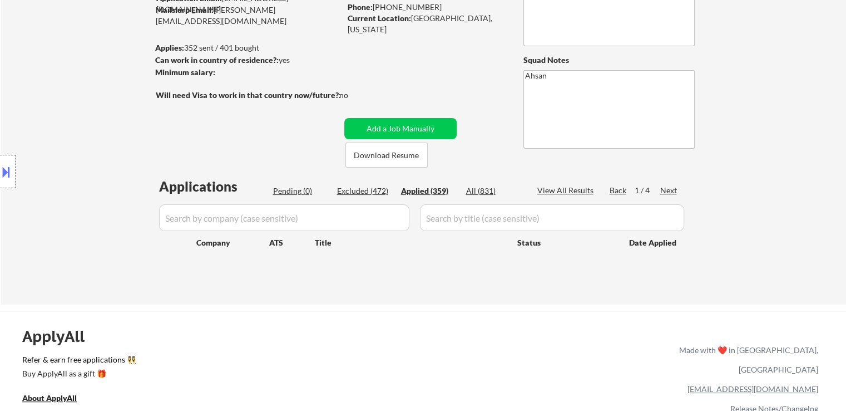
select select ""applied""
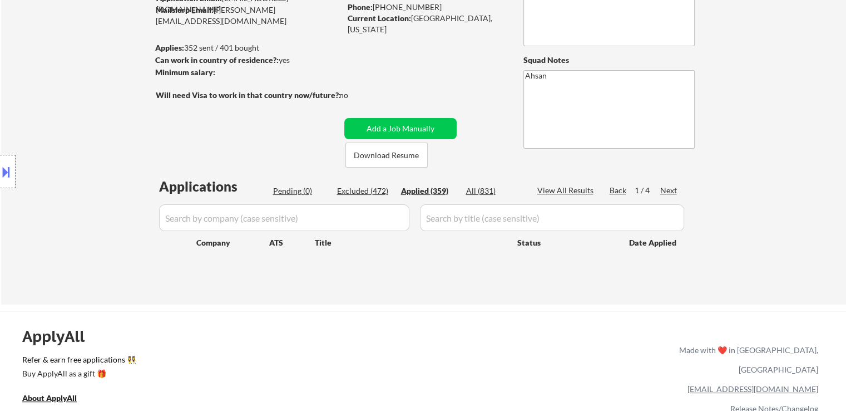
select select ""applied""
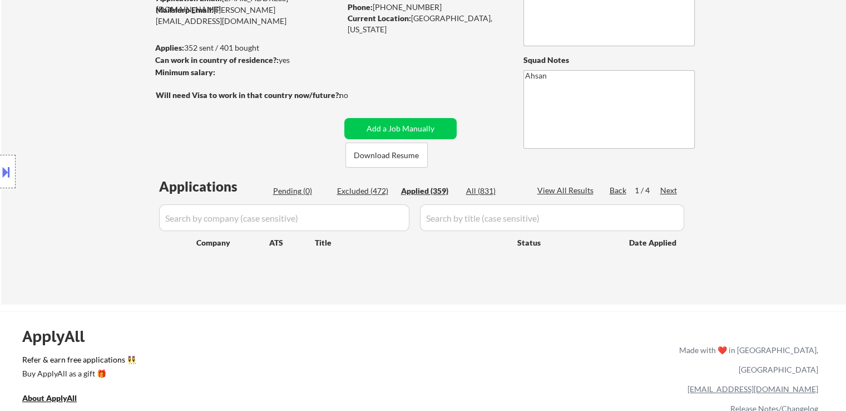
select select ""applied""
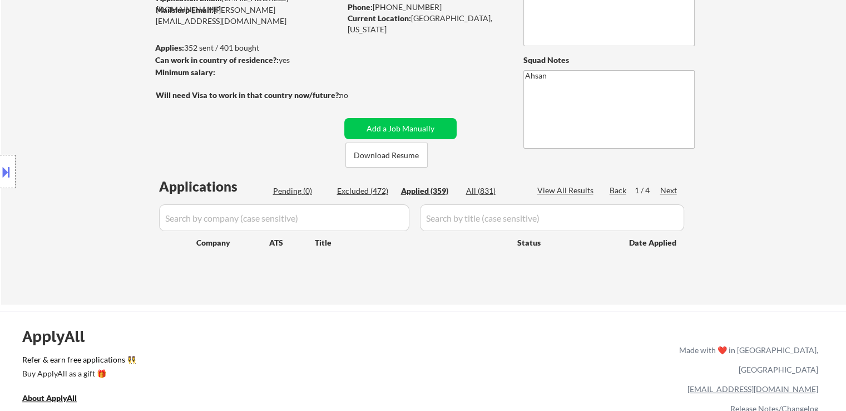
select select ""applied""
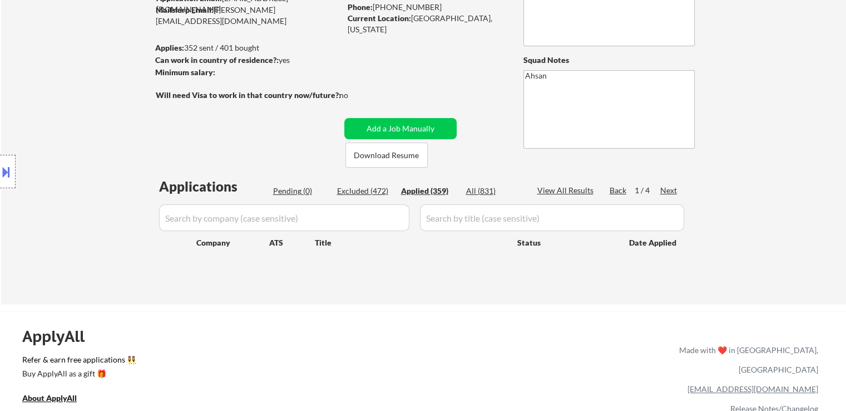
select select ""applied""
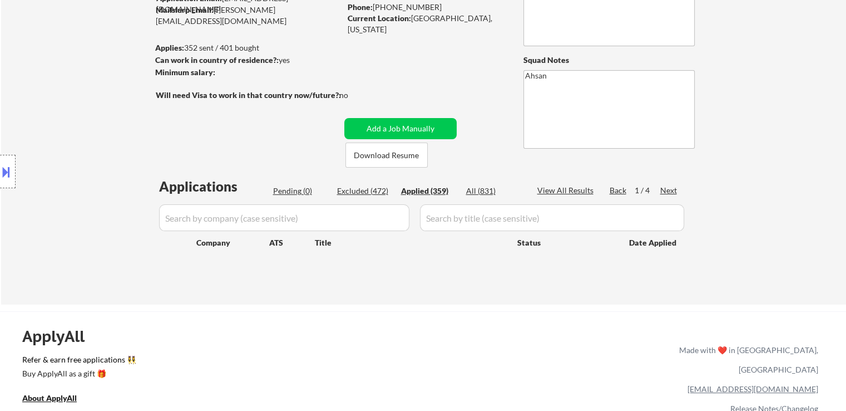
select select ""applied""
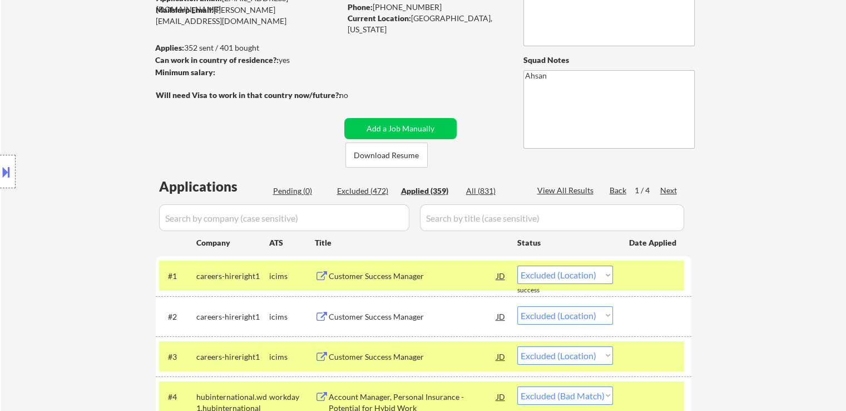
select select ""applied""
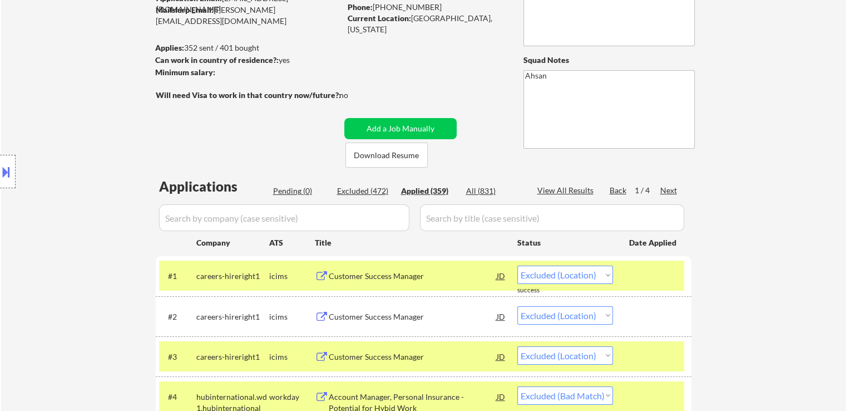
select select ""applied""
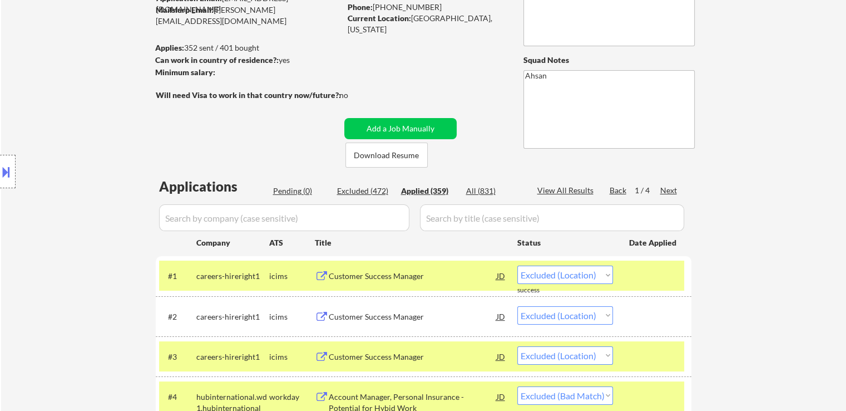
select select ""applied""
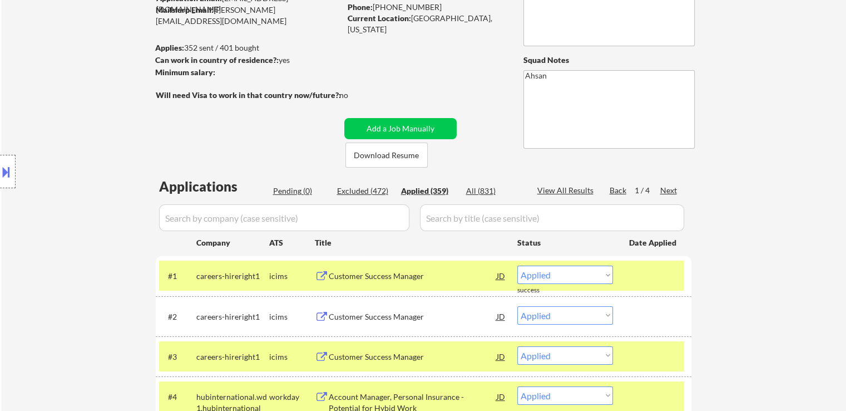
select select ""applied""
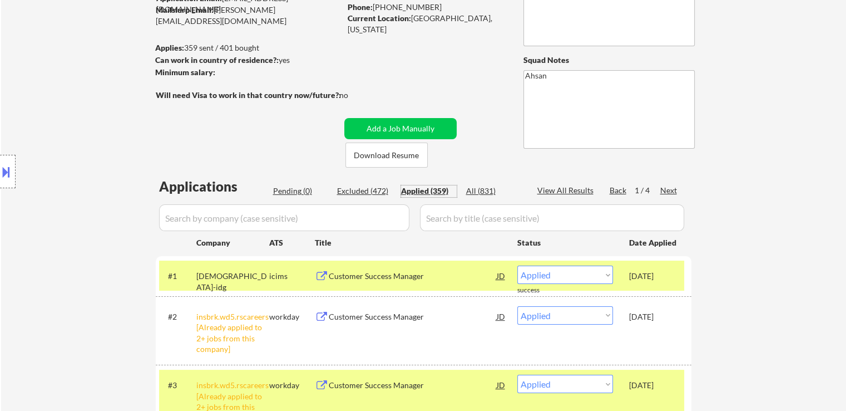
scroll to position [56, 0]
